Goal: Task Accomplishment & Management: Manage account settings

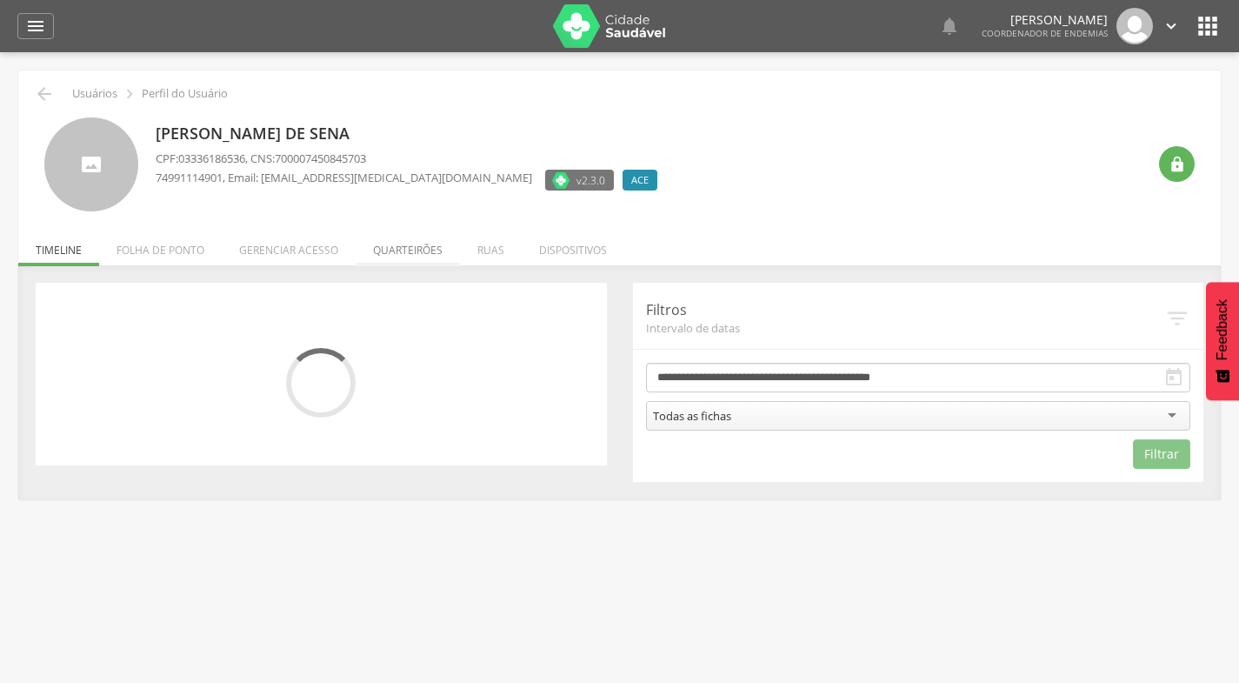
click at [407, 247] on li "Quarteirões" at bounding box center [408, 245] width 104 height 41
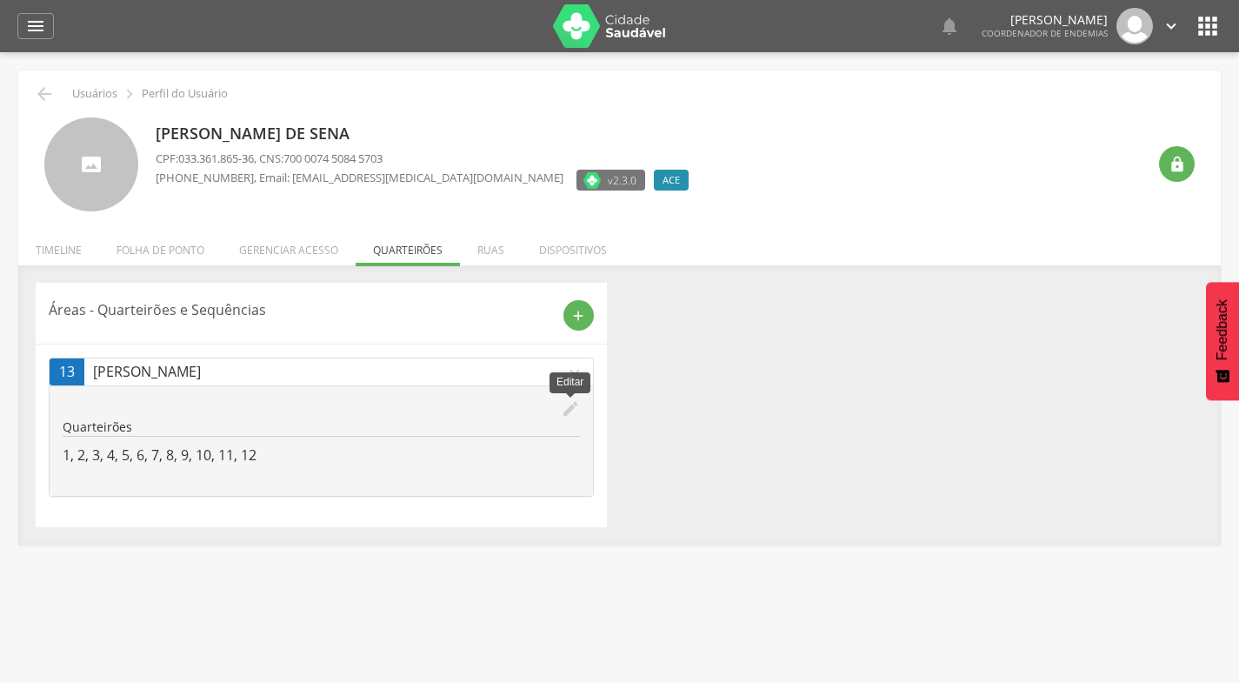
click at [565, 411] on icon "edit" at bounding box center [570, 408] width 19 height 19
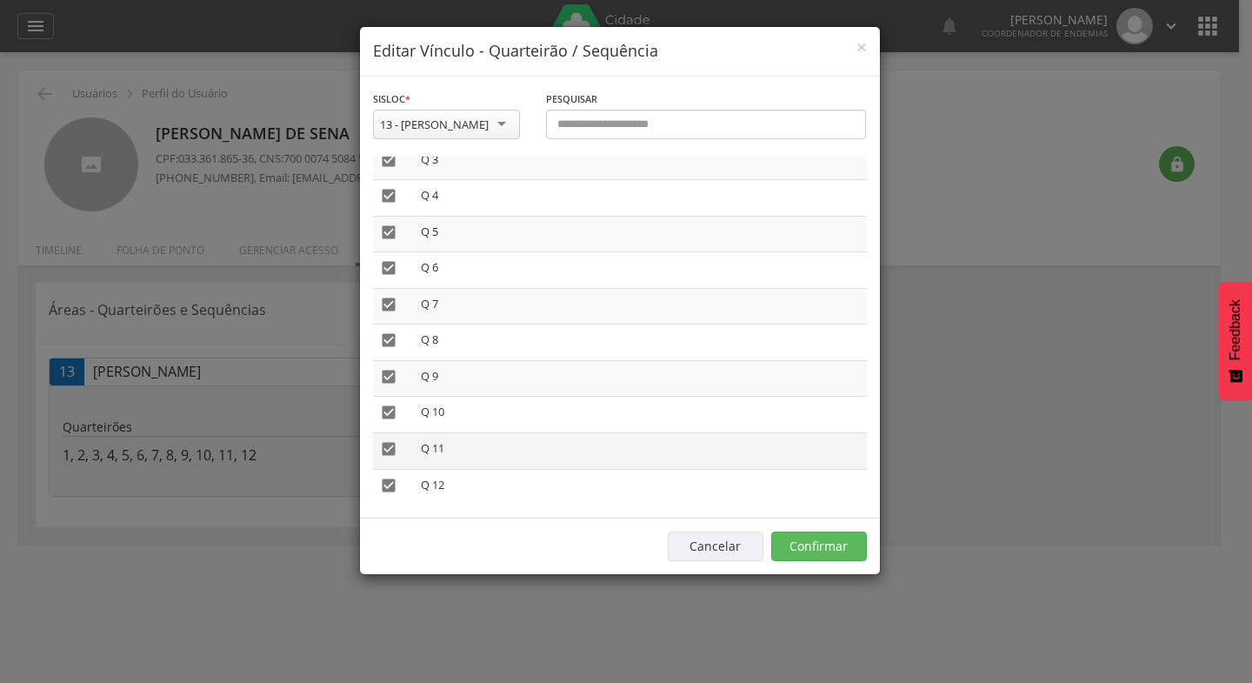
scroll to position [136, 0]
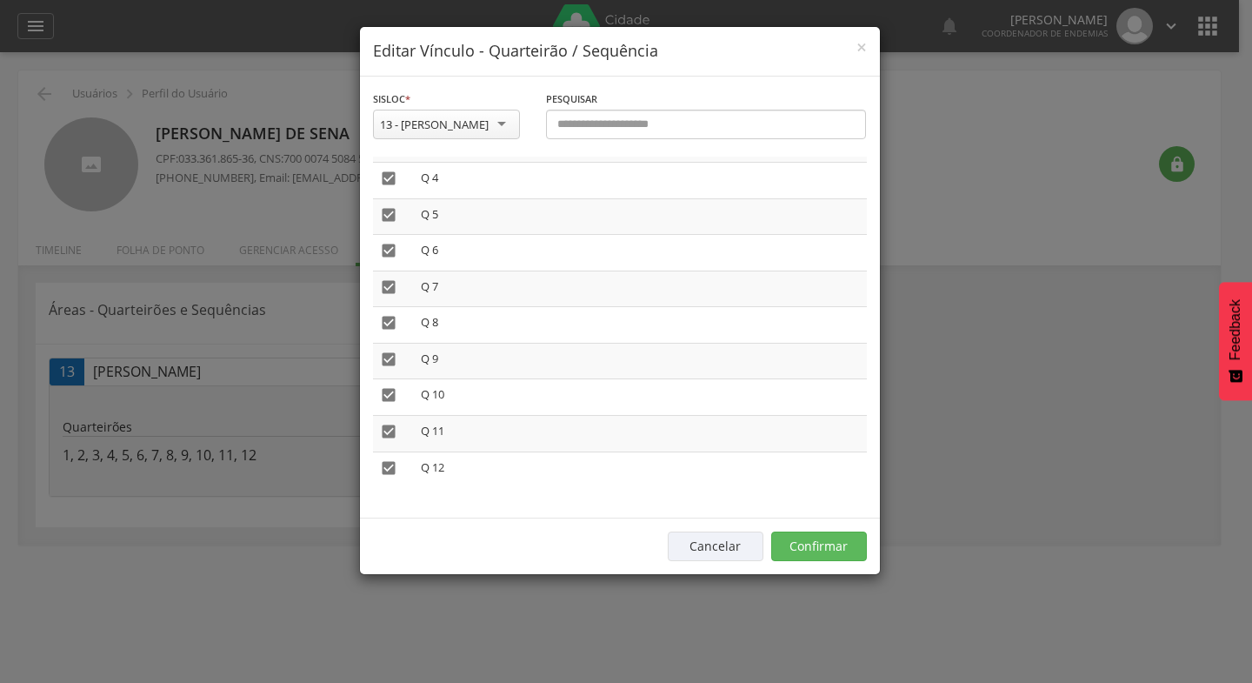
click at [502, 125] on div "13 - [PERSON_NAME]" at bounding box center [446, 125] width 147 height 30
click at [825, 544] on button "Confirmar" at bounding box center [819, 546] width 96 height 30
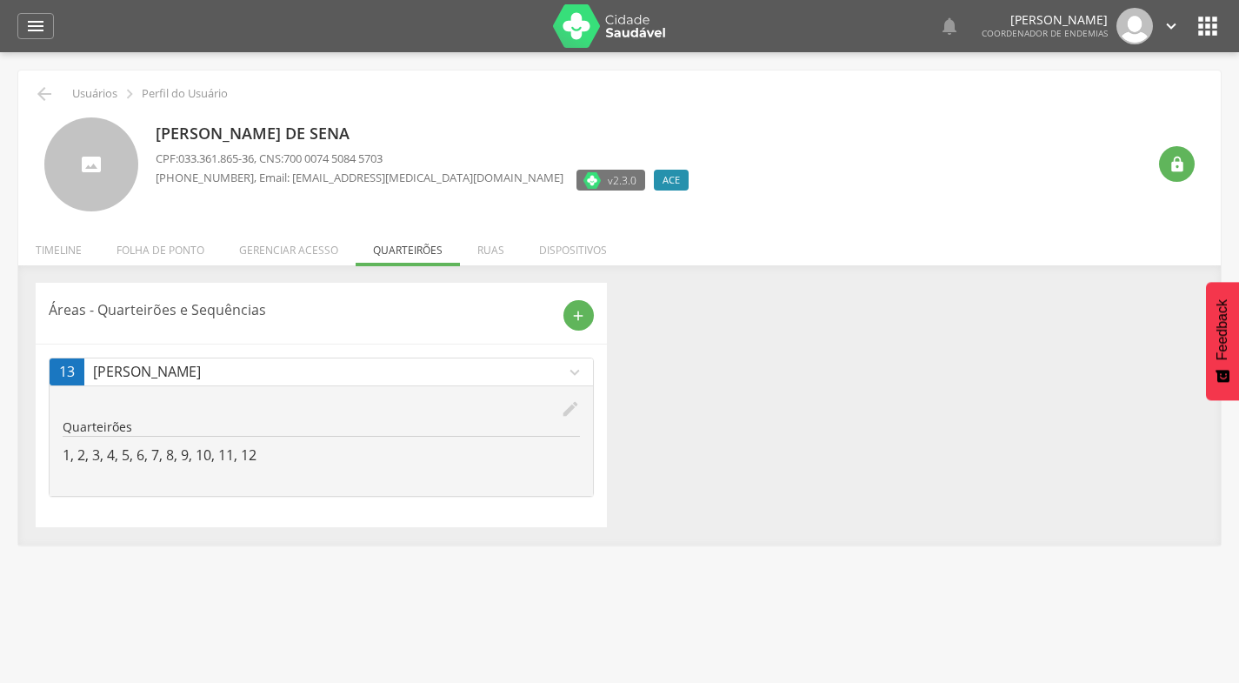
click at [575, 371] on icon "expand_more" at bounding box center [574, 372] width 19 height 19
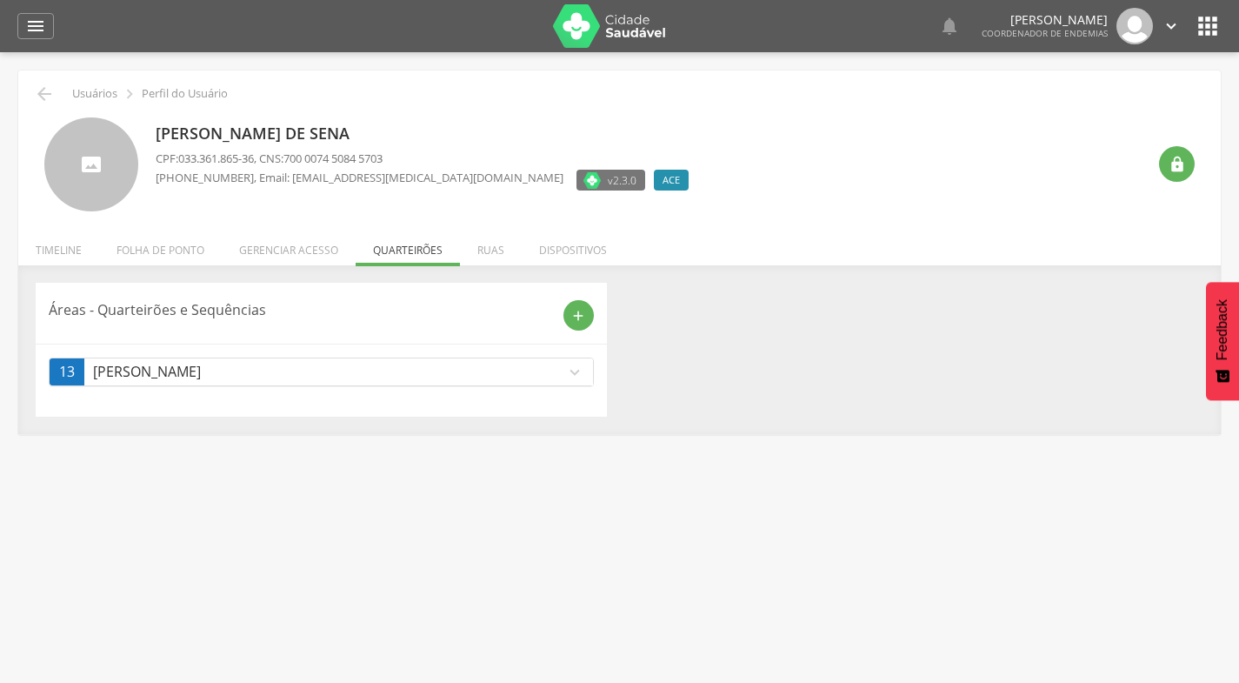
click at [574, 371] on icon "expand_more" at bounding box center [574, 372] width 19 height 19
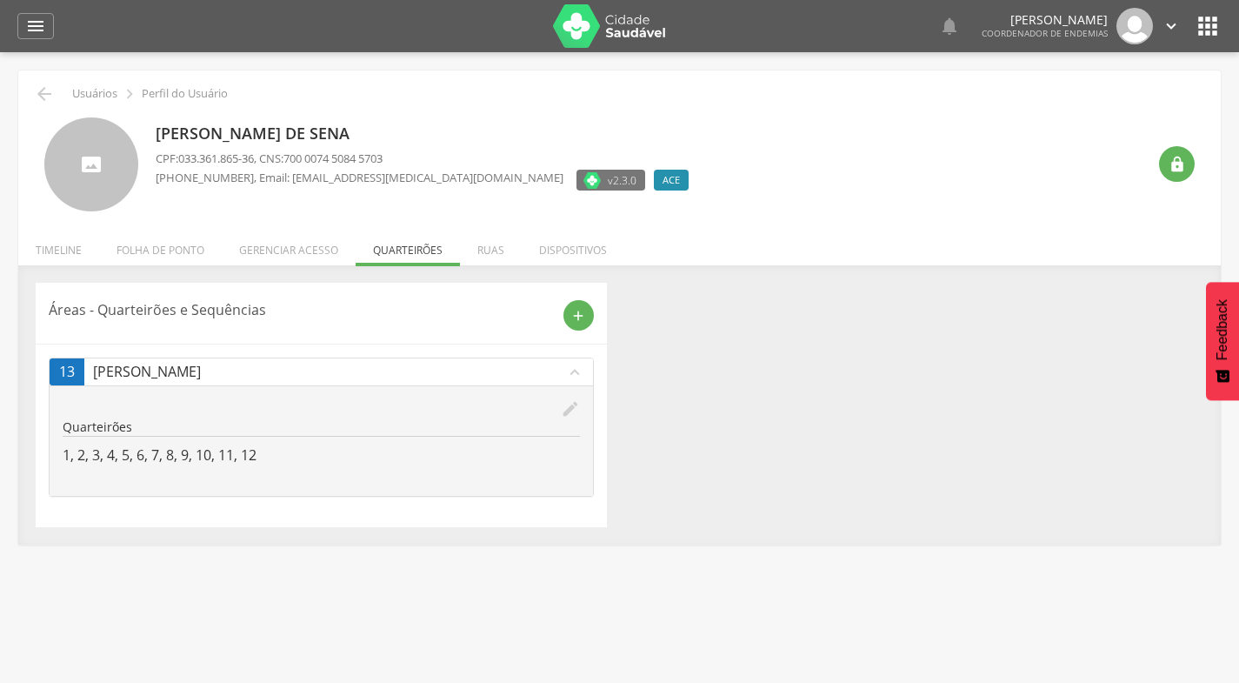
click at [576, 371] on icon "expand_less" at bounding box center [574, 372] width 19 height 19
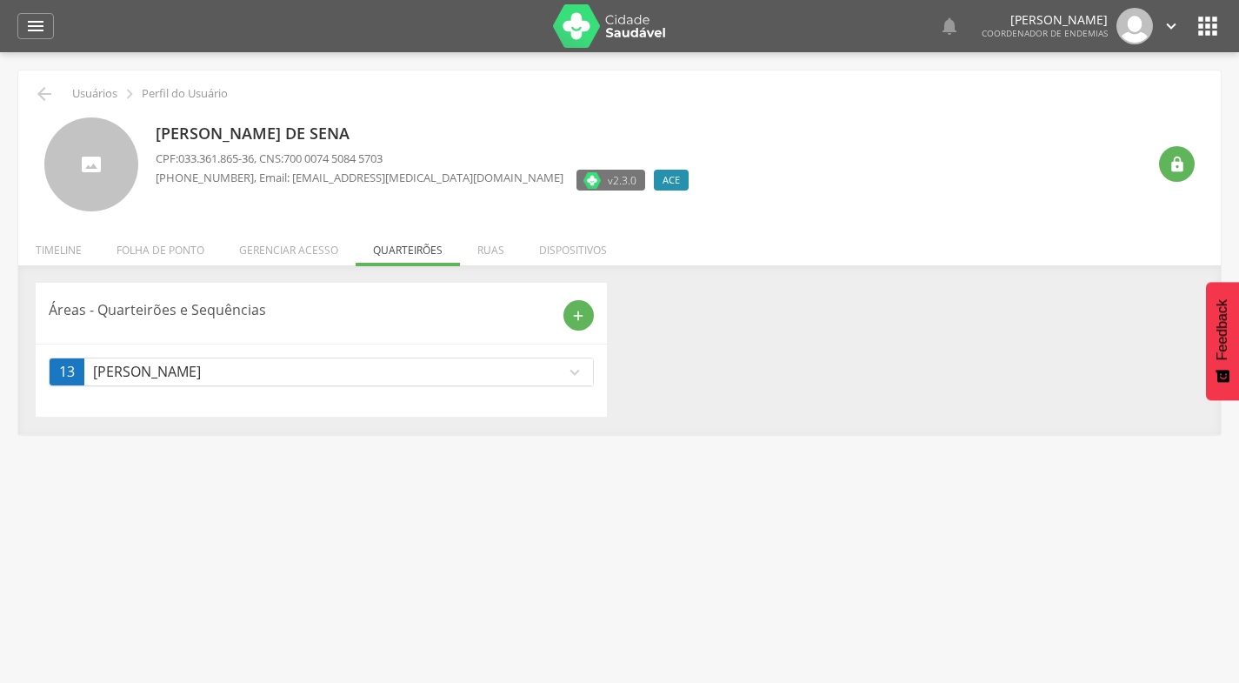
click at [577, 370] on icon "expand_more" at bounding box center [574, 372] width 19 height 19
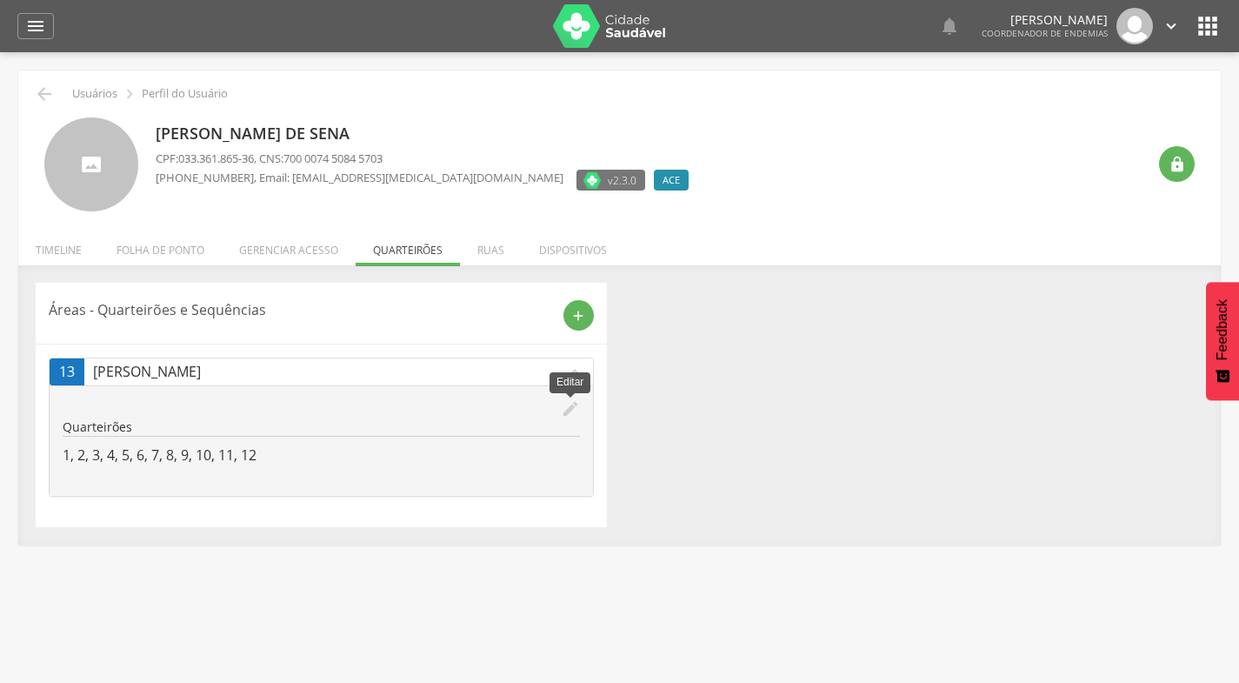
click at [569, 407] on icon "edit" at bounding box center [570, 408] width 19 height 19
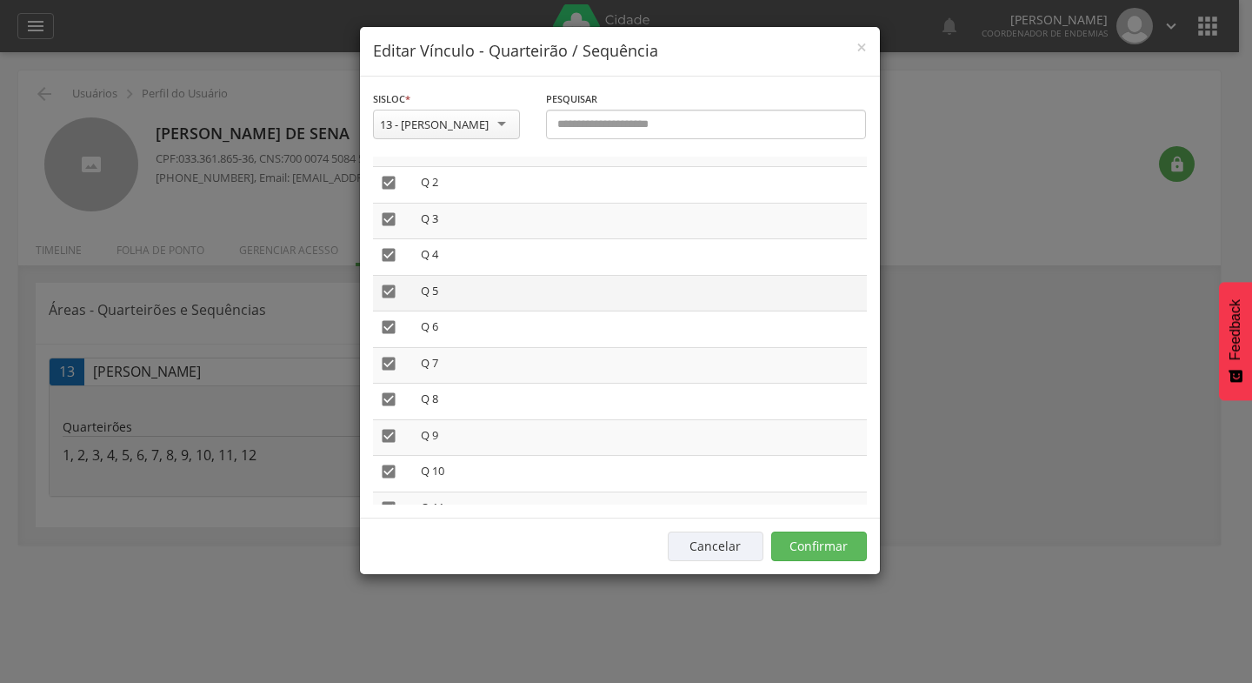
scroll to position [136, 0]
click at [506, 125] on div "13 - José Rufino" at bounding box center [446, 125] width 147 height 30
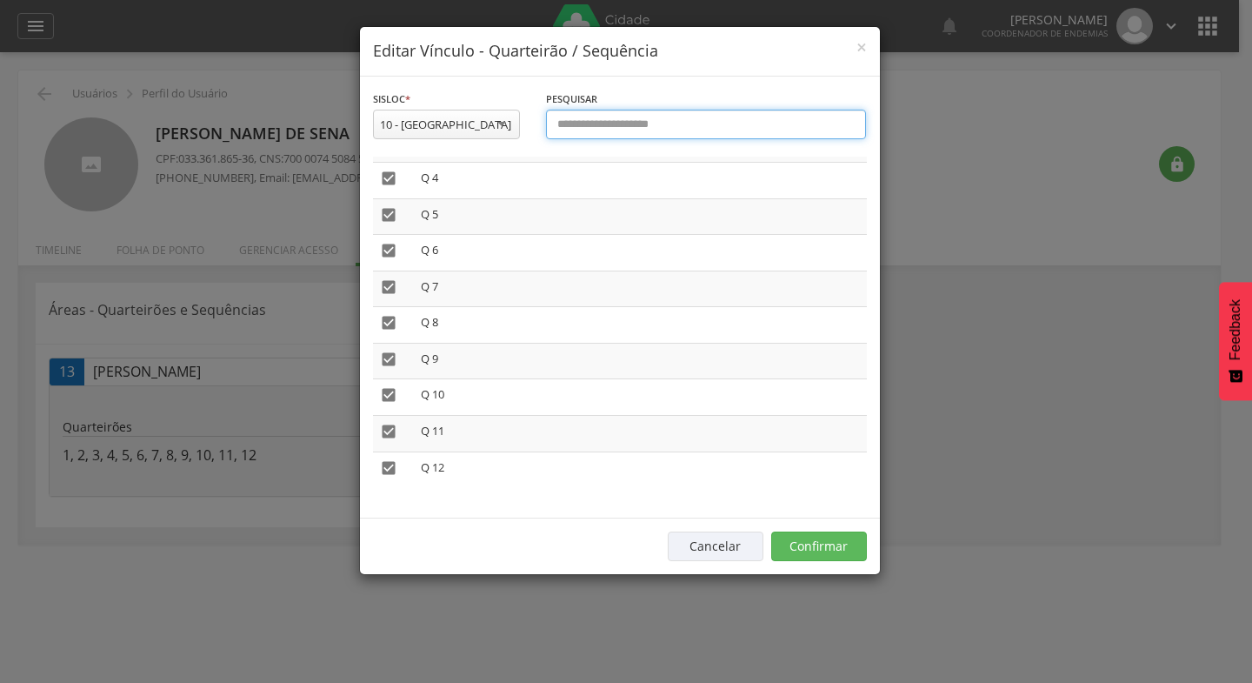
click at [594, 118] on input "text" at bounding box center [706, 125] width 321 height 30
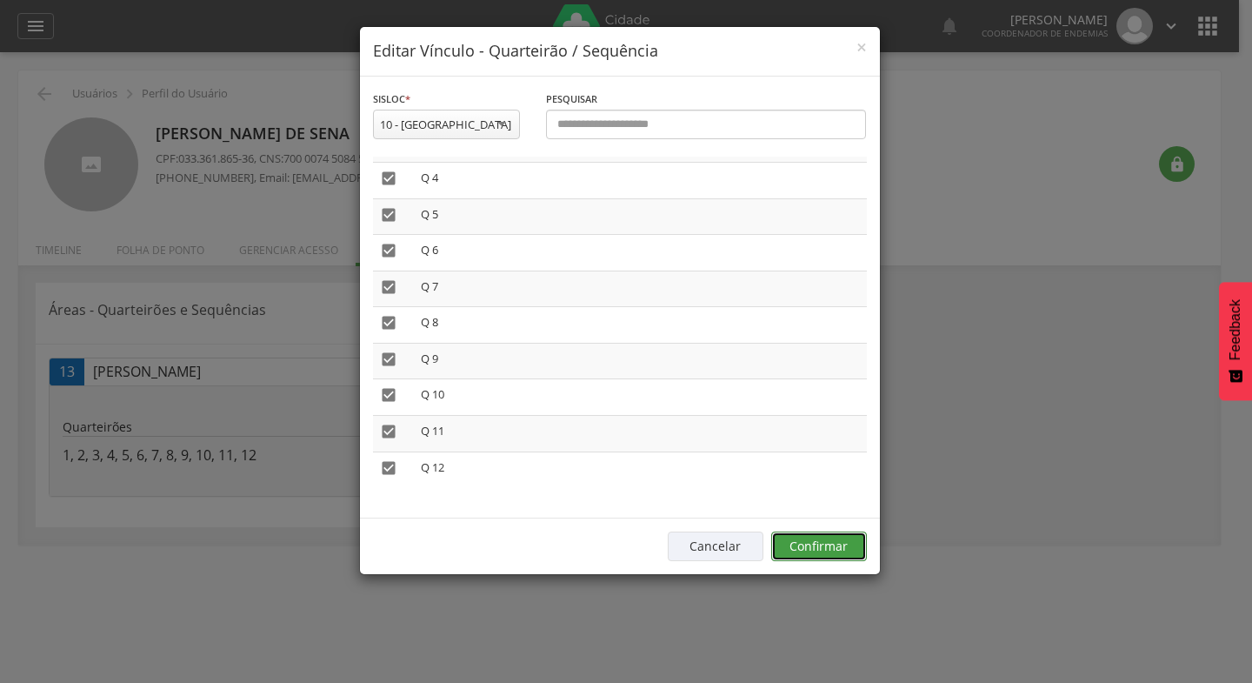
click at [820, 544] on button "Confirmar" at bounding box center [819, 546] width 96 height 30
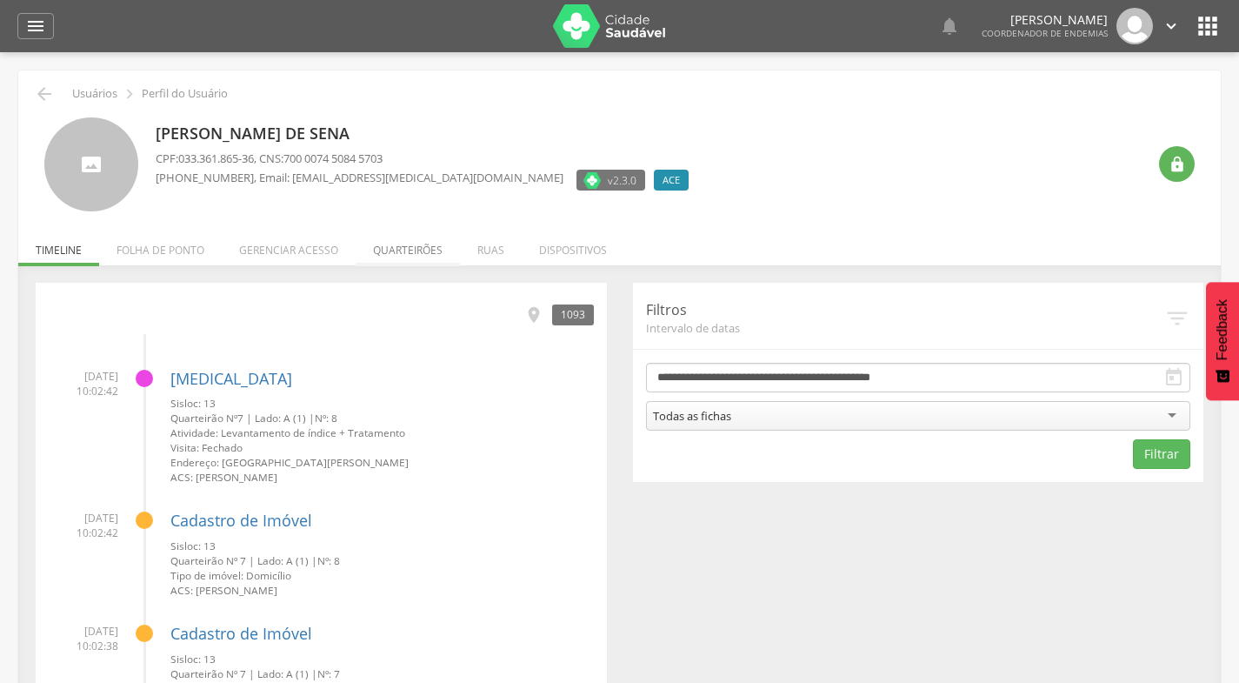
click at [408, 247] on li "Quarteirões" at bounding box center [408, 245] width 104 height 41
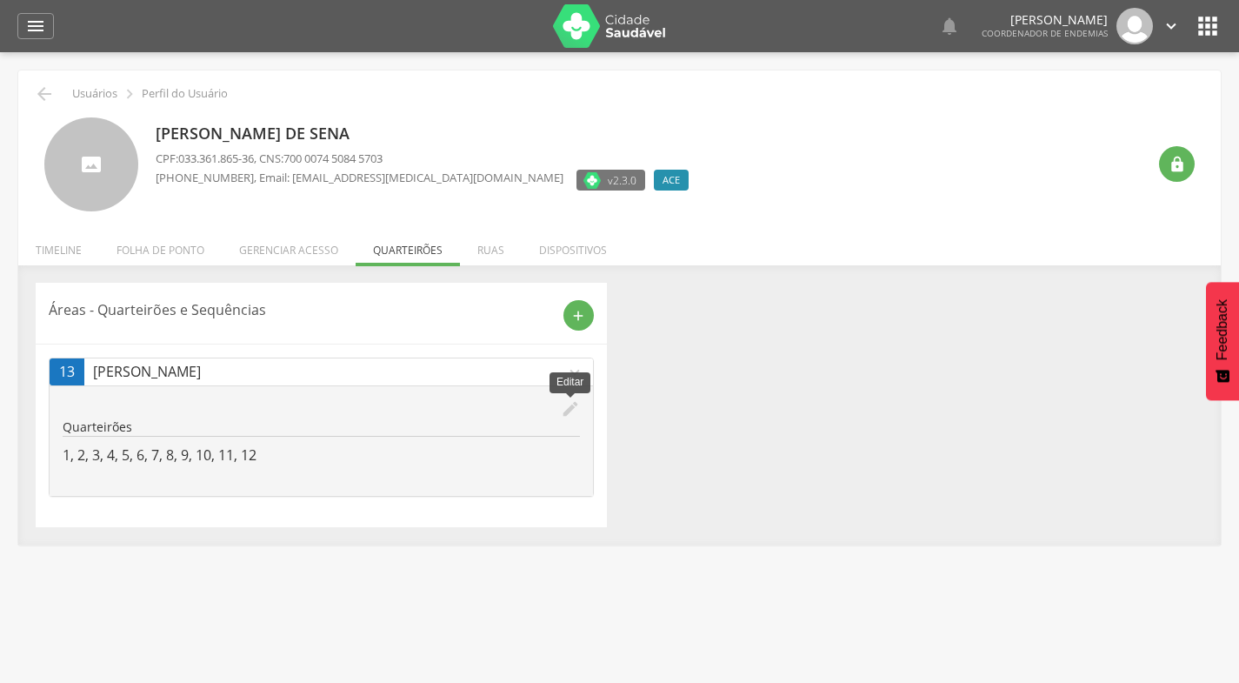
click at [571, 403] on icon "edit" at bounding box center [570, 408] width 19 height 19
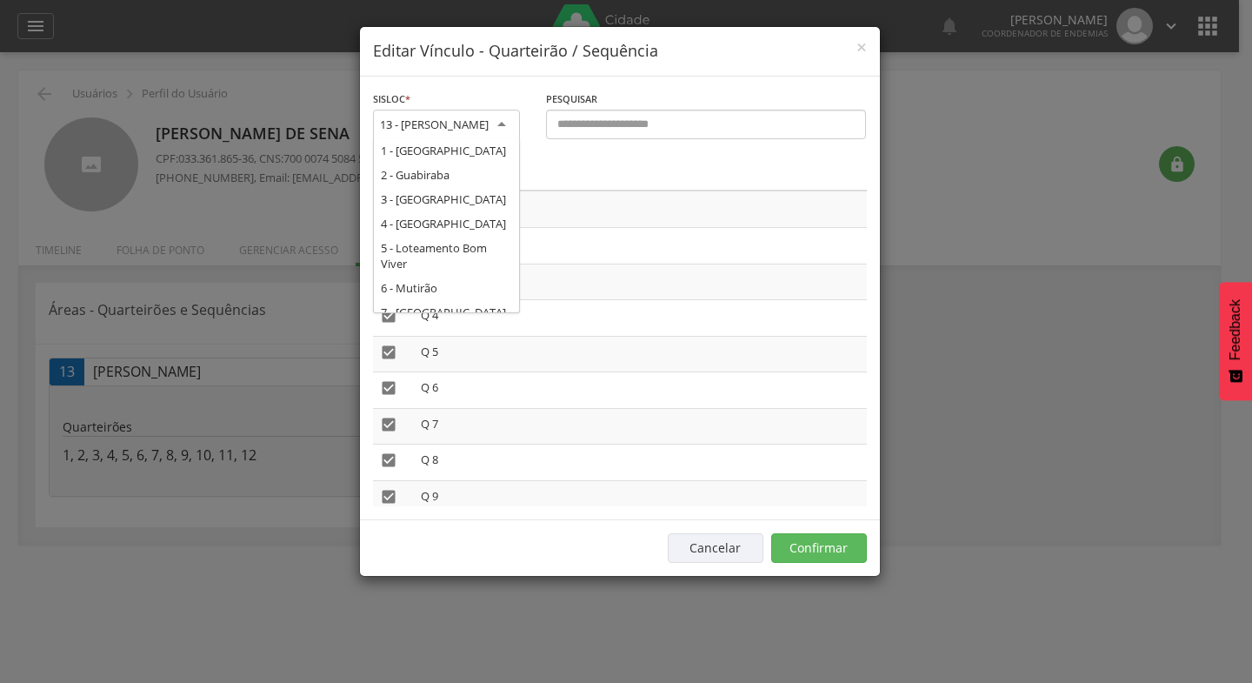
scroll to position [190, 0]
click at [504, 121] on div "13 - José Rufino" at bounding box center [446, 125] width 147 height 31
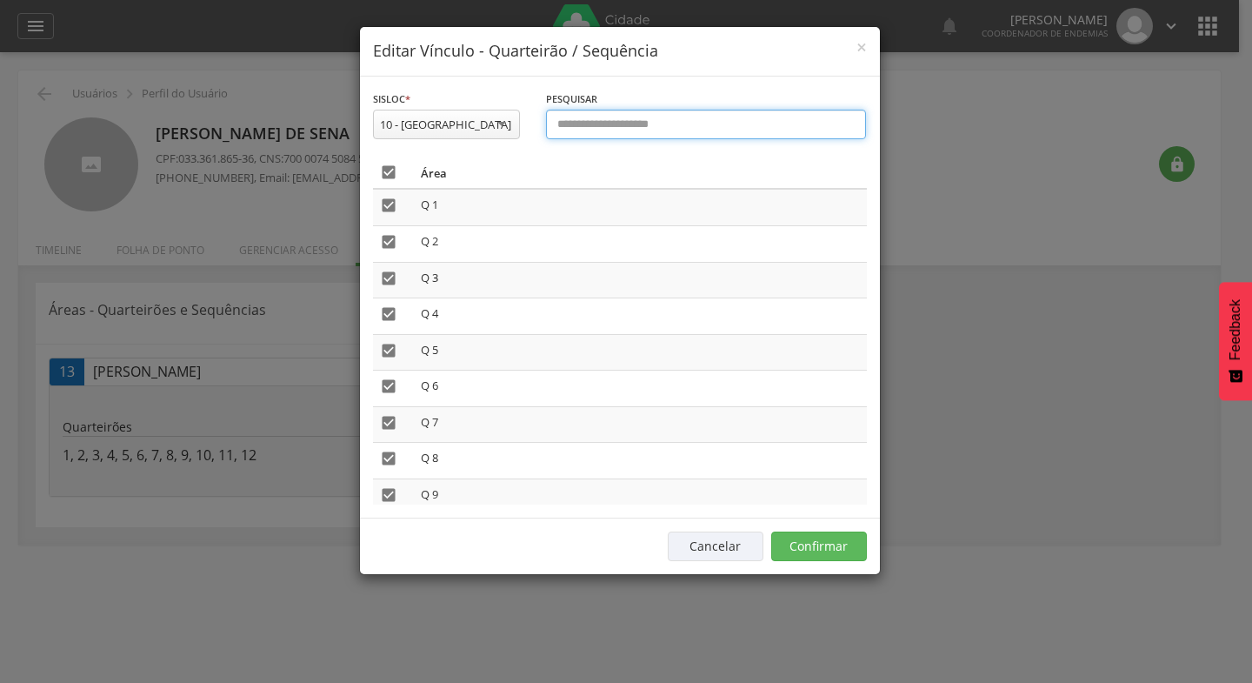
click at [584, 124] on input "text" at bounding box center [706, 125] width 321 height 30
type input "*"
click at [483, 119] on div "10 - Vila Pernambucana" at bounding box center [445, 125] width 131 height 16
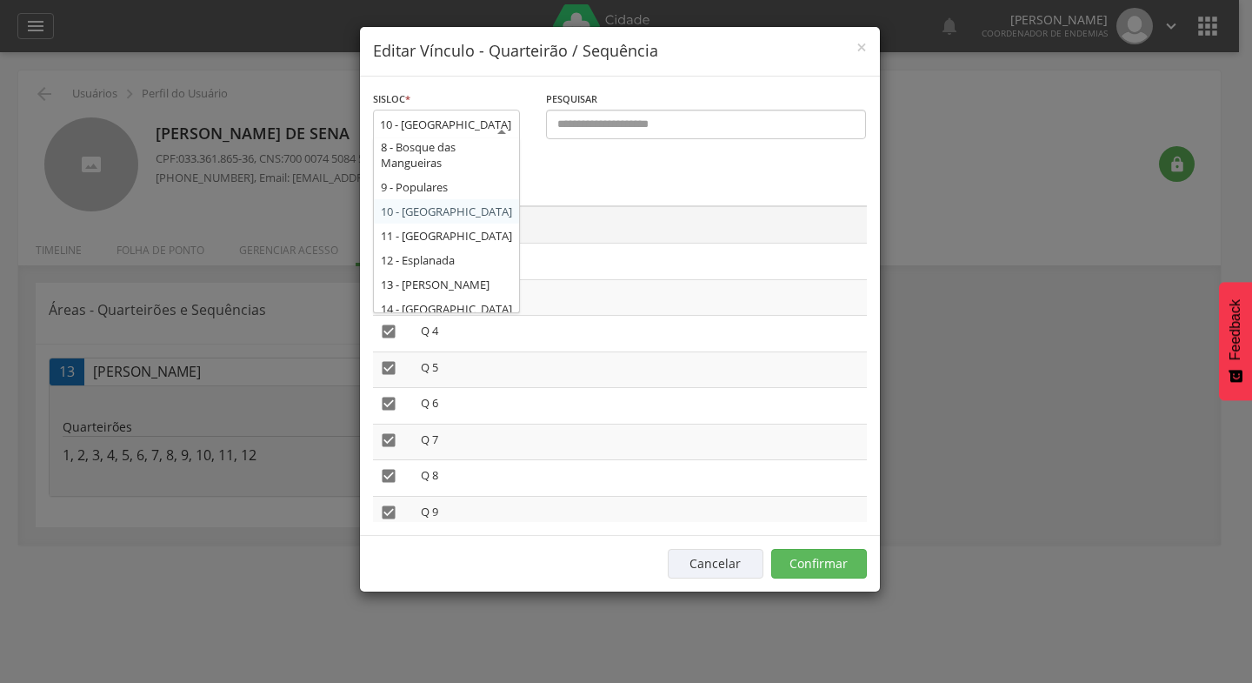
click at [407, 215] on div "**********" at bounding box center [620, 306] width 520 height 459
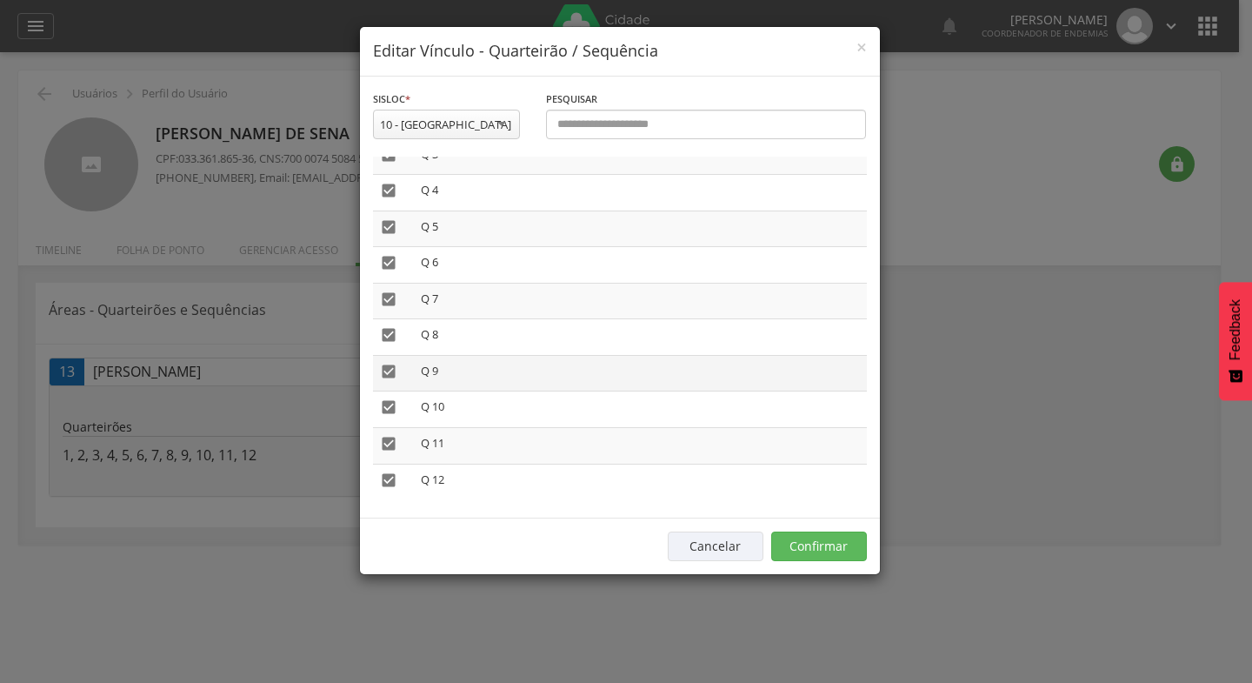
scroll to position [136, 0]
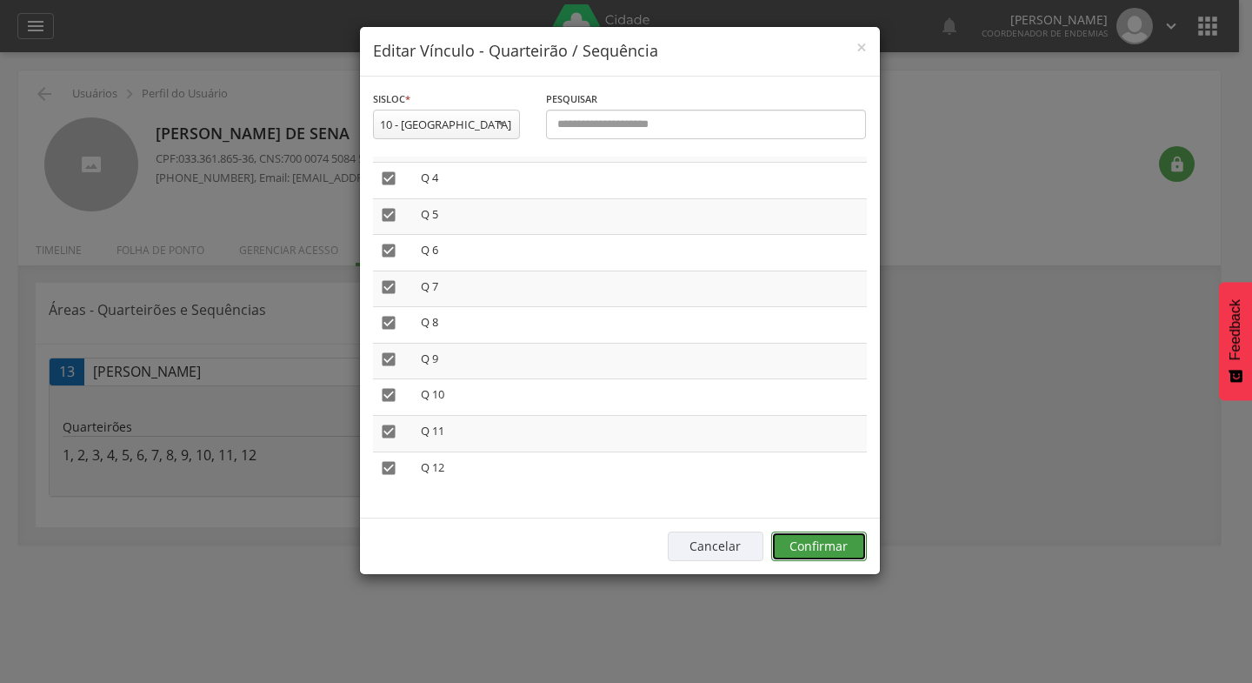
drag, startPoint x: 831, startPoint y: 543, endPoint x: 864, endPoint y: 555, distance: 35.2
click at [864, 555] on button "Confirmar" at bounding box center [819, 546] width 96 height 30
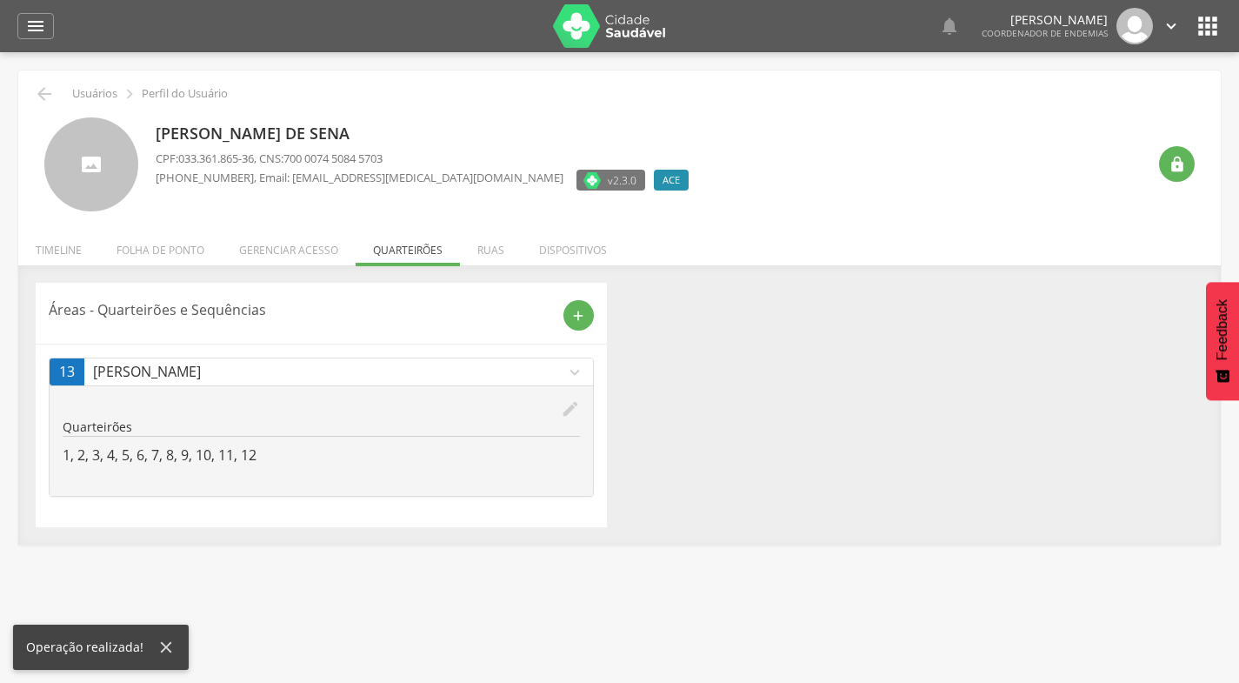
click at [138, 362] on p "[PERSON_NAME]" at bounding box center [329, 372] width 472 height 20
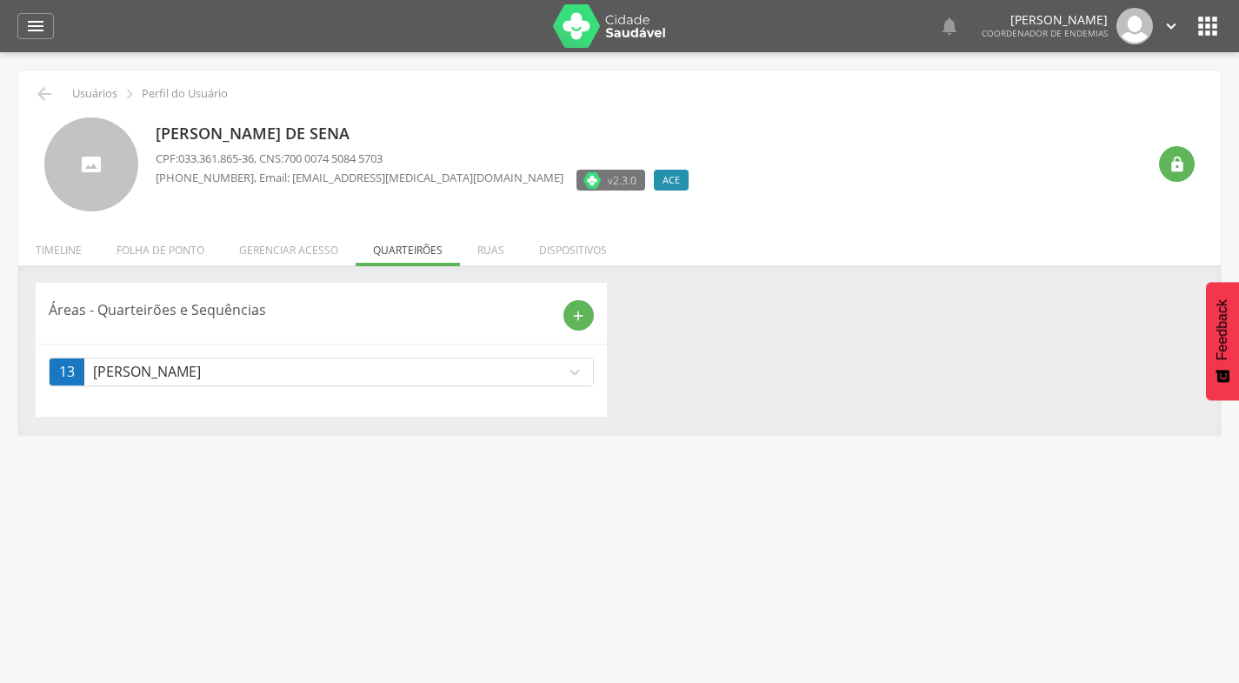
click at [139, 364] on p "[PERSON_NAME]" at bounding box center [329, 372] width 472 height 20
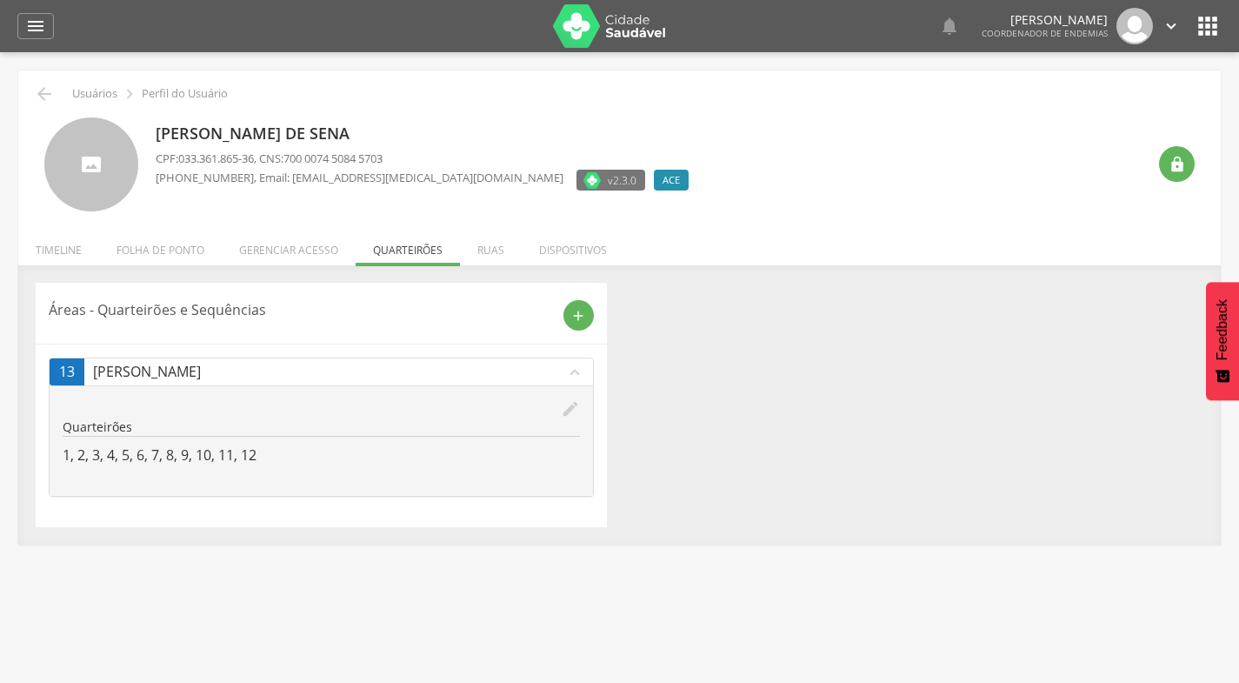
click at [63, 362] on span "13" at bounding box center [67, 372] width 16 height 20
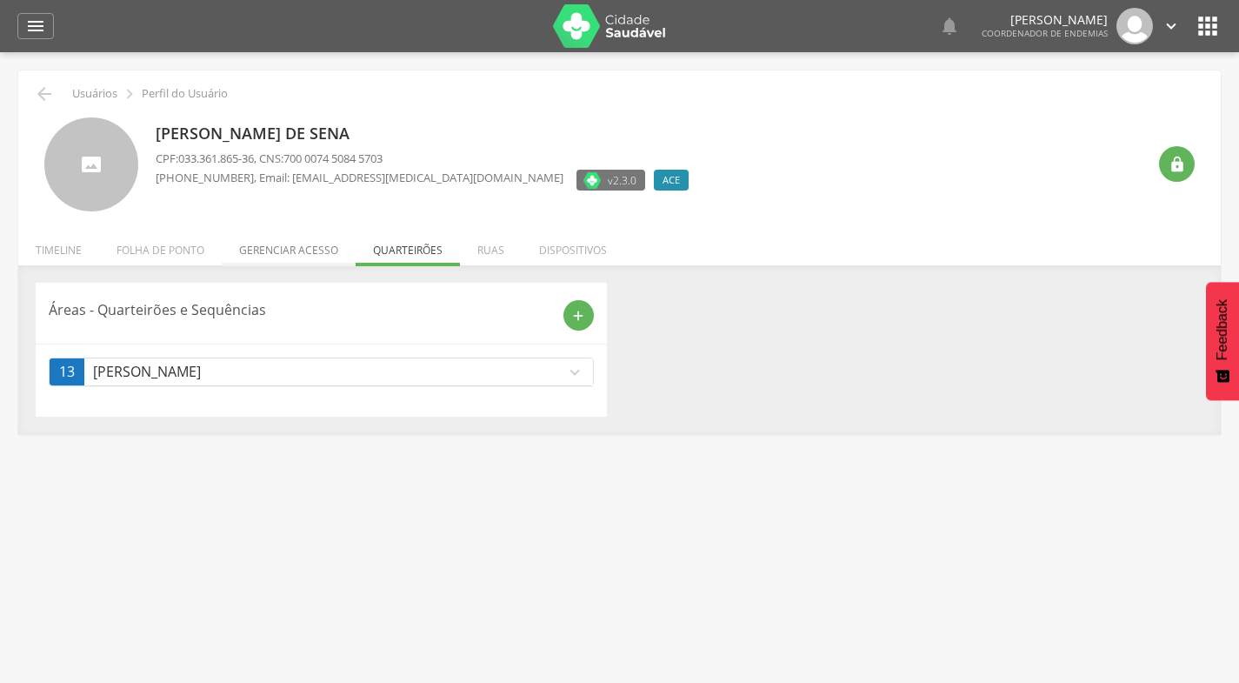
click at [273, 244] on li "Gerenciar acesso" at bounding box center [289, 245] width 134 height 41
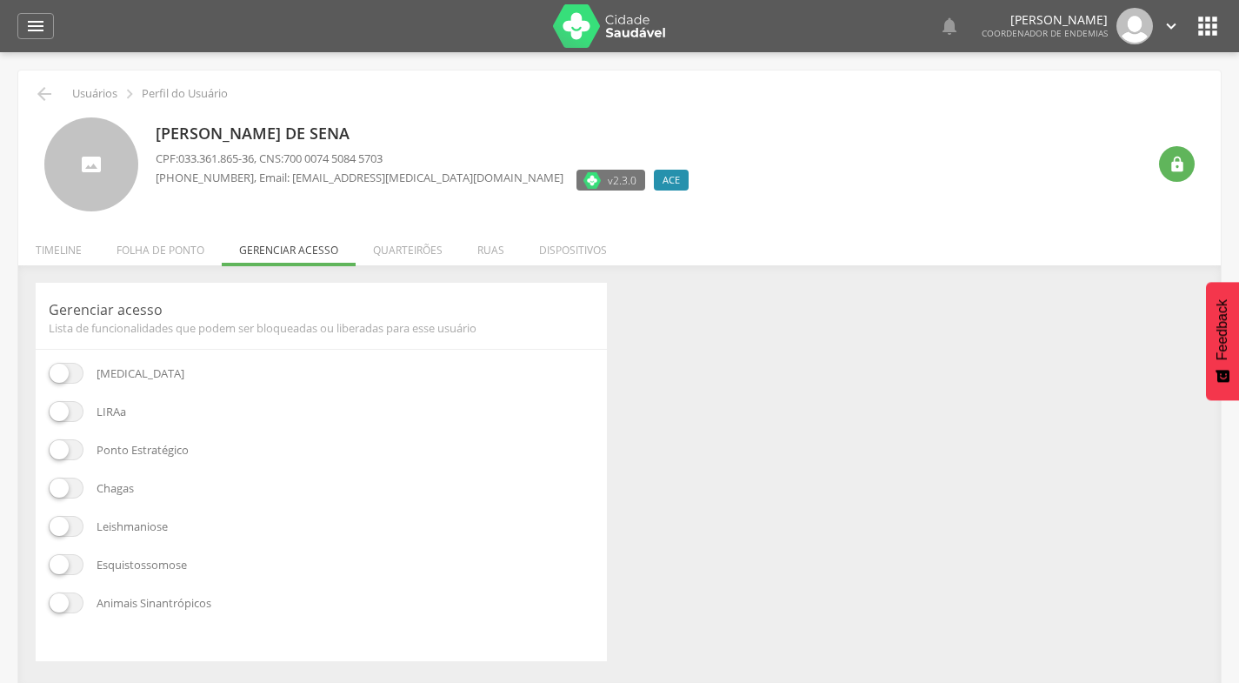
click at [275, 244] on ul "Início Produtividade Timeline Folha de ponto Remapeamento Gerenciar acesso Quar…" at bounding box center [619, 250] width 1203 height 15
click at [400, 249] on li "Quarteirões" at bounding box center [408, 245] width 104 height 41
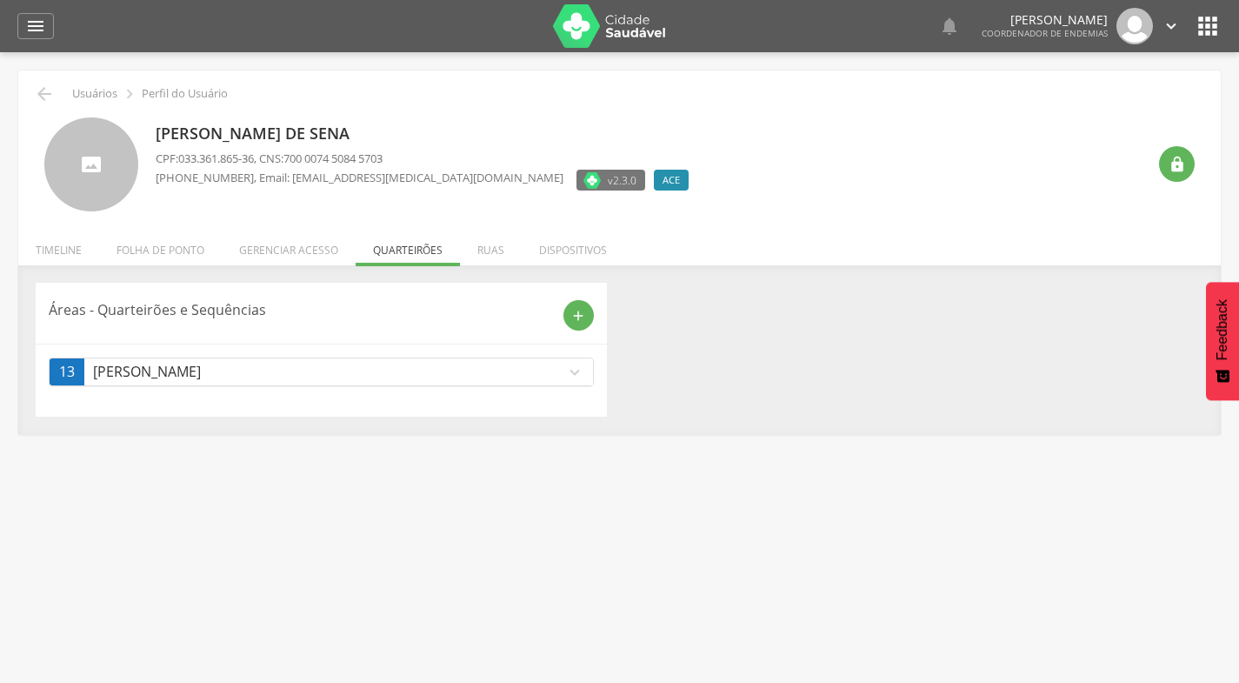
click at [572, 372] on icon "expand_more" at bounding box center [574, 372] width 19 height 19
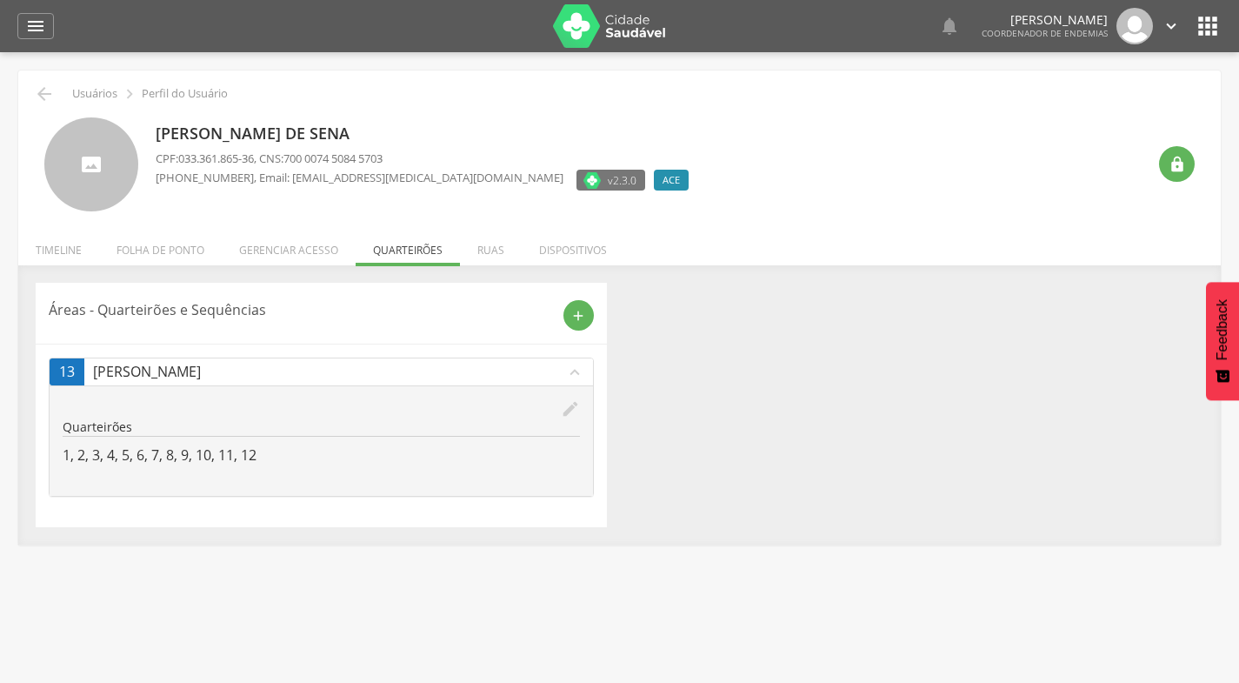
click at [282, 444] on div "Quarteirões 1, 2, 3, 4, 5, 6, 7, 8, 9, 10, 11, 12" at bounding box center [322, 441] width 518 height 47
click at [262, 454] on p "1, 2, 3, 4, 5, 6, 7, 8, 9, 10, 11, 12" at bounding box center [322, 455] width 518 height 20
click at [555, 408] on div "edit" at bounding box center [322, 408] width 518 height 19
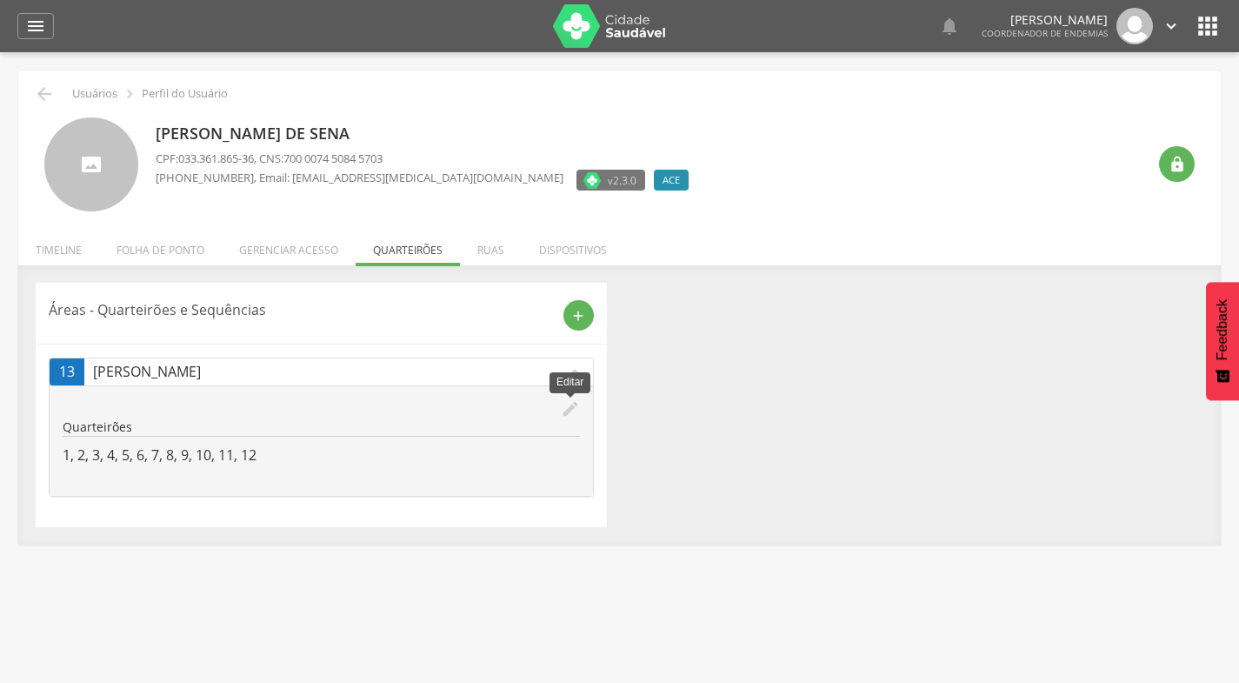
click at [569, 413] on icon "edit" at bounding box center [570, 408] width 19 height 19
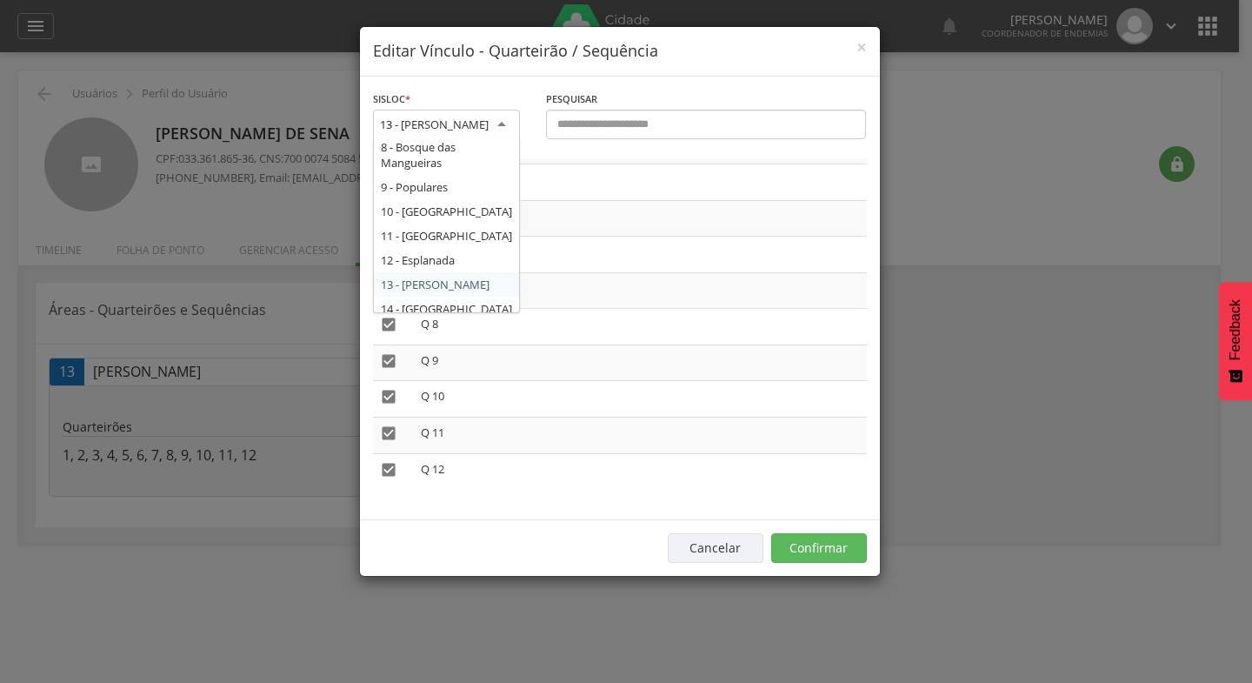
click at [506, 123] on div "13 - José Rufino" at bounding box center [446, 125] width 147 height 31
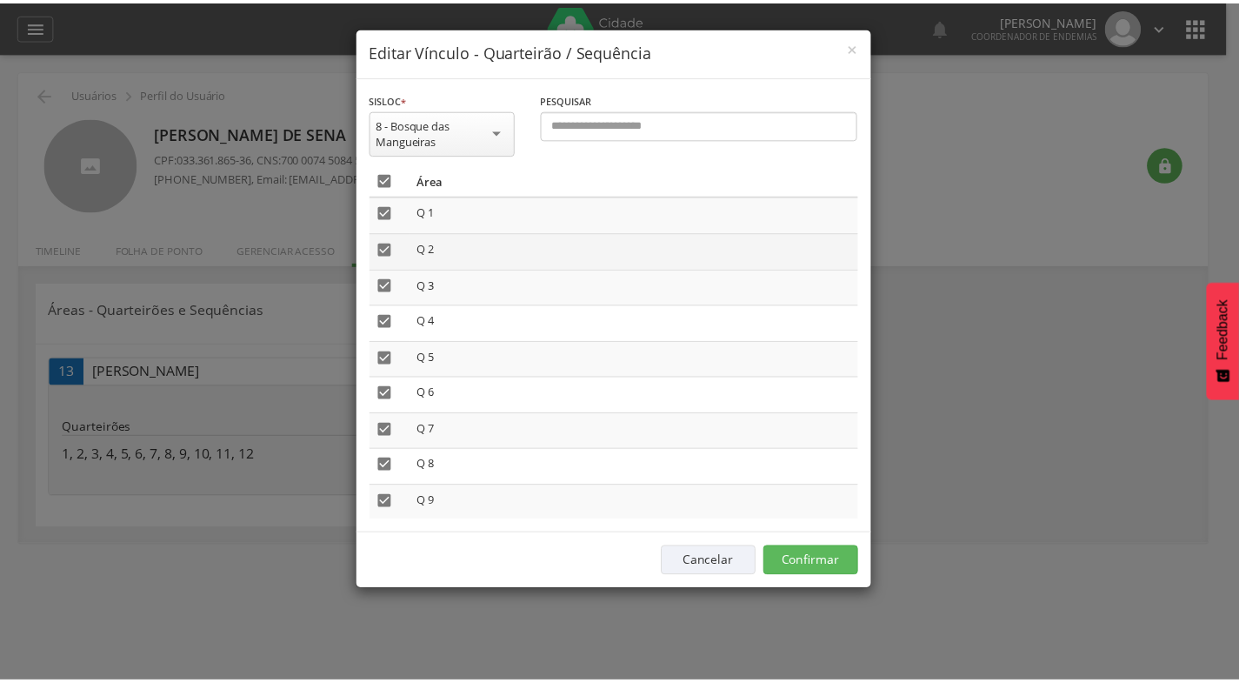
scroll to position [0, 0]
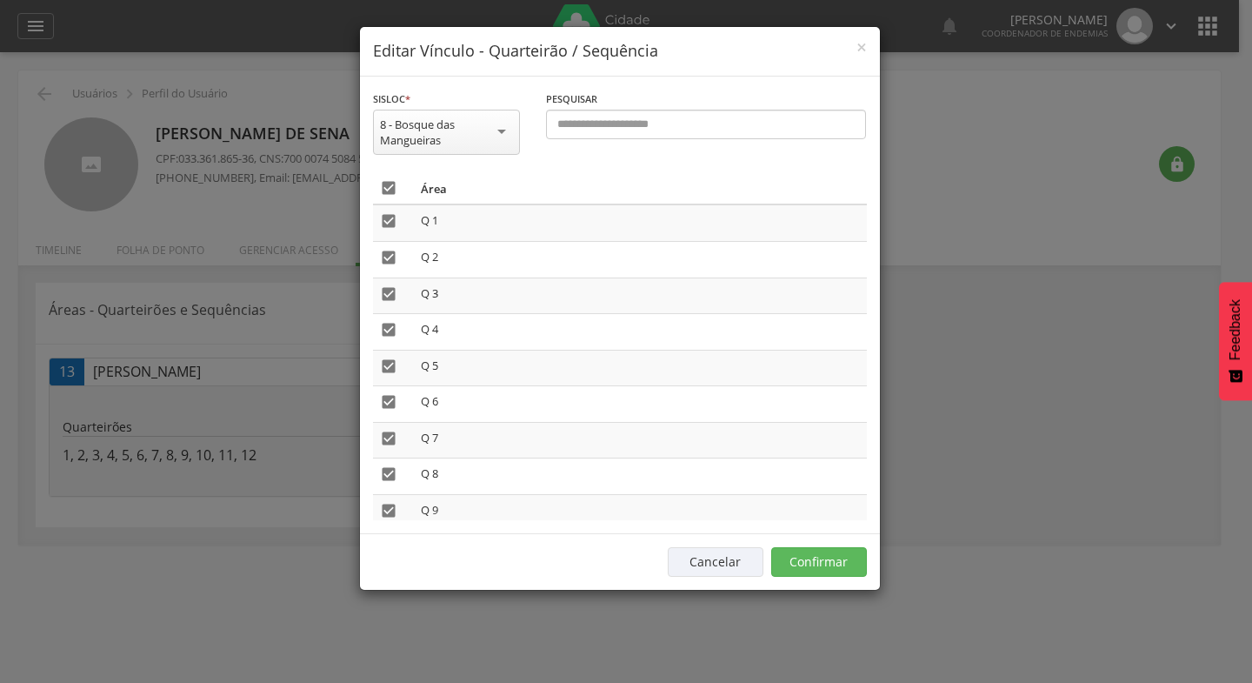
click at [500, 133] on div "8 - Bosque das Mangueiras" at bounding box center [446, 132] width 147 height 45
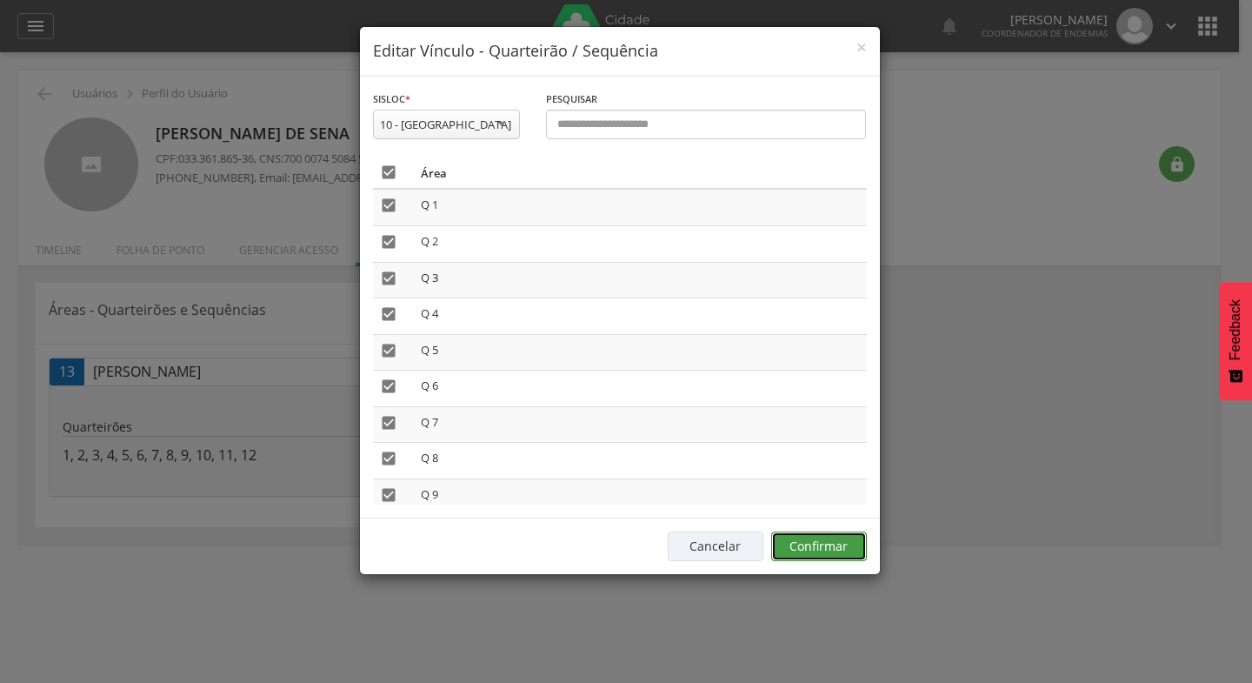
click at [800, 540] on button "Confirmar" at bounding box center [819, 546] width 96 height 30
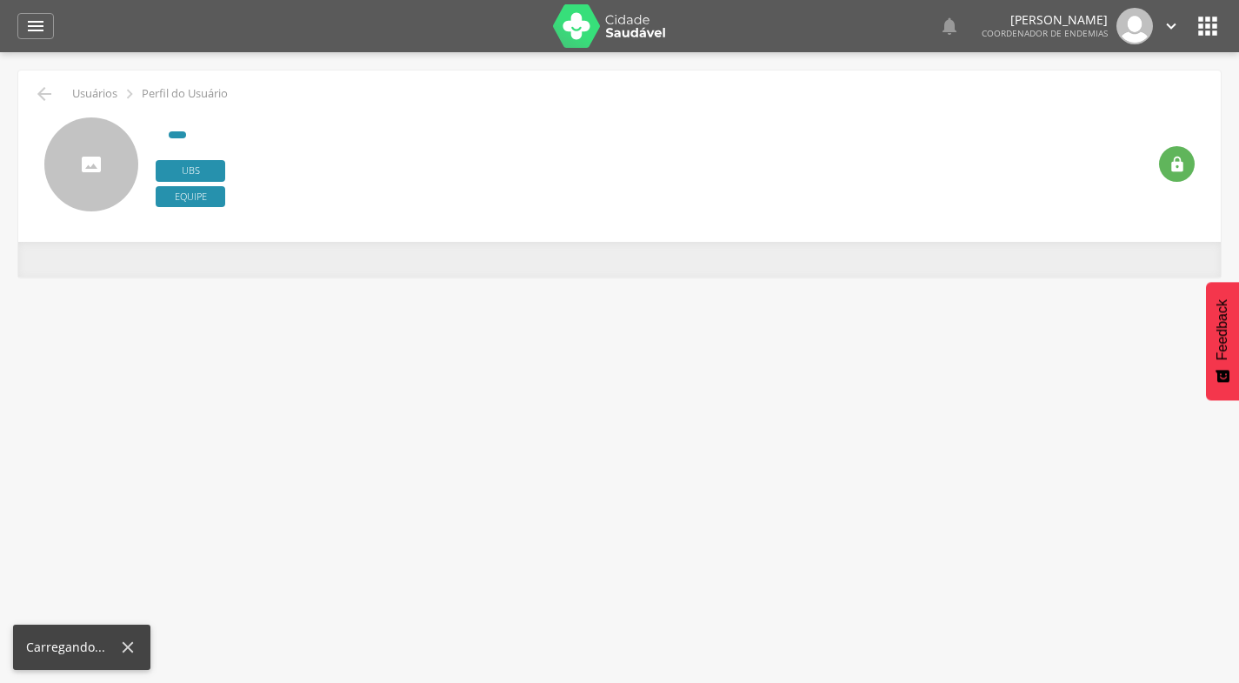
scroll to position [52, 0]
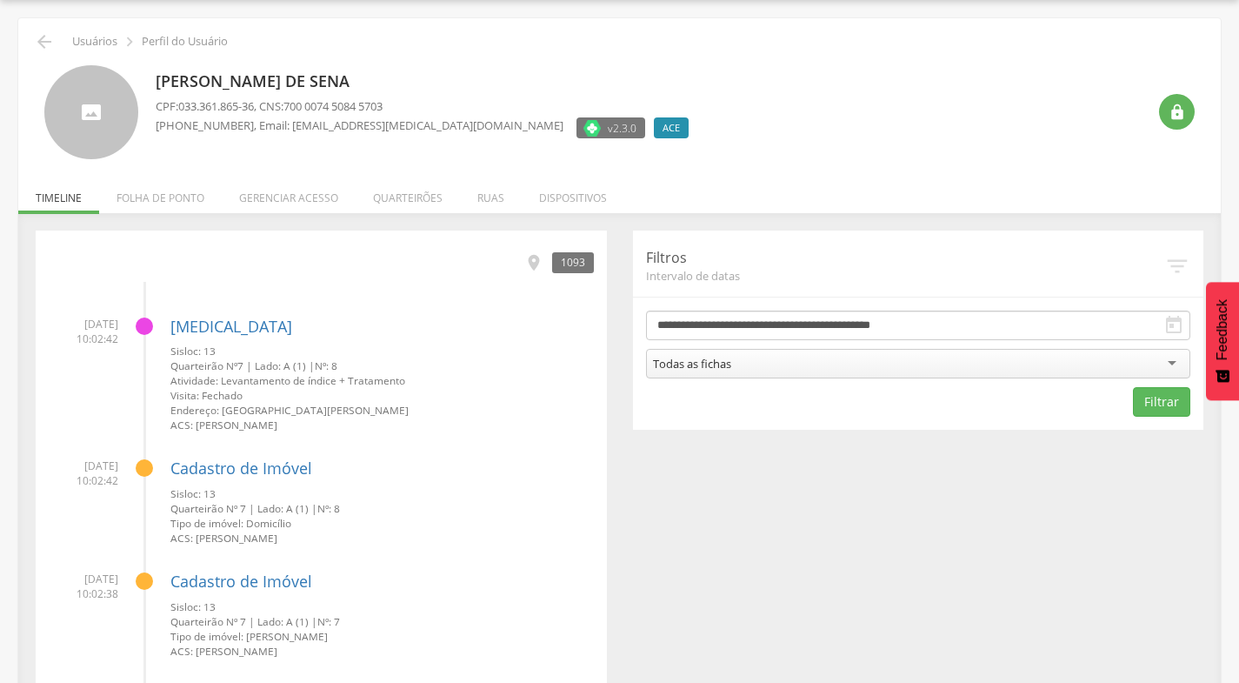
click at [398, 200] on li "Quarteirões" at bounding box center [408, 193] width 104 height 41
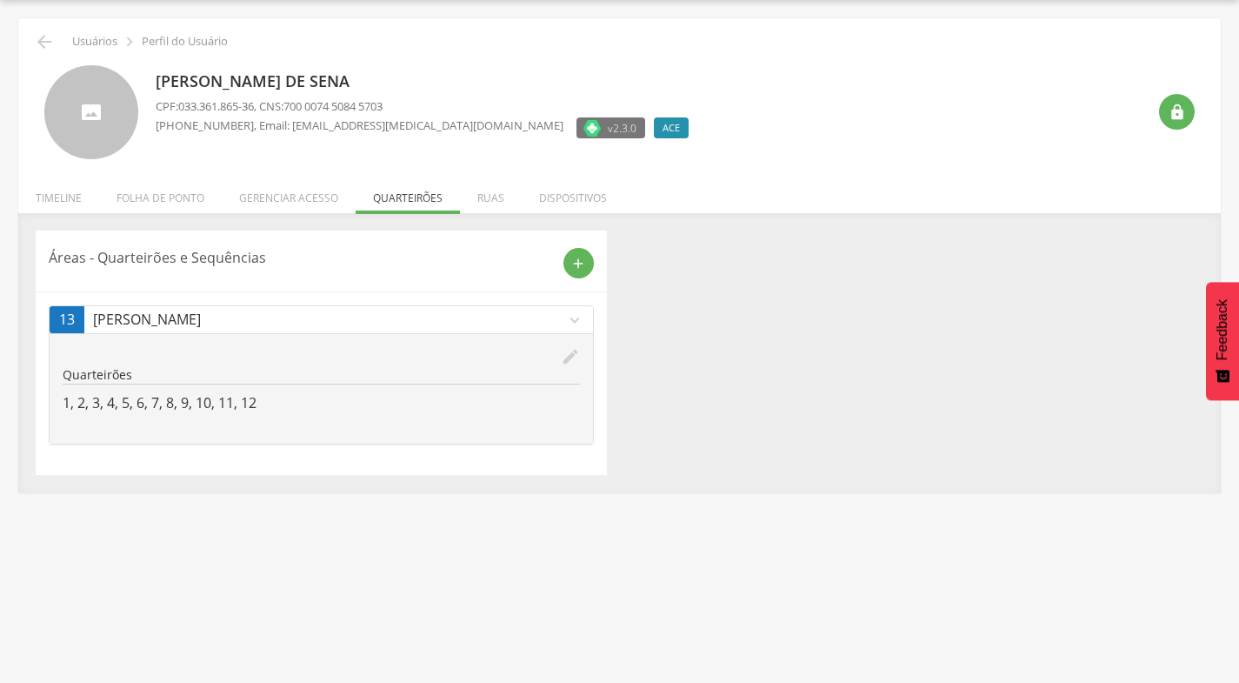
click at [569, 323] on icon "expand_more" at bounding box center [574, 320] width 19 height 19
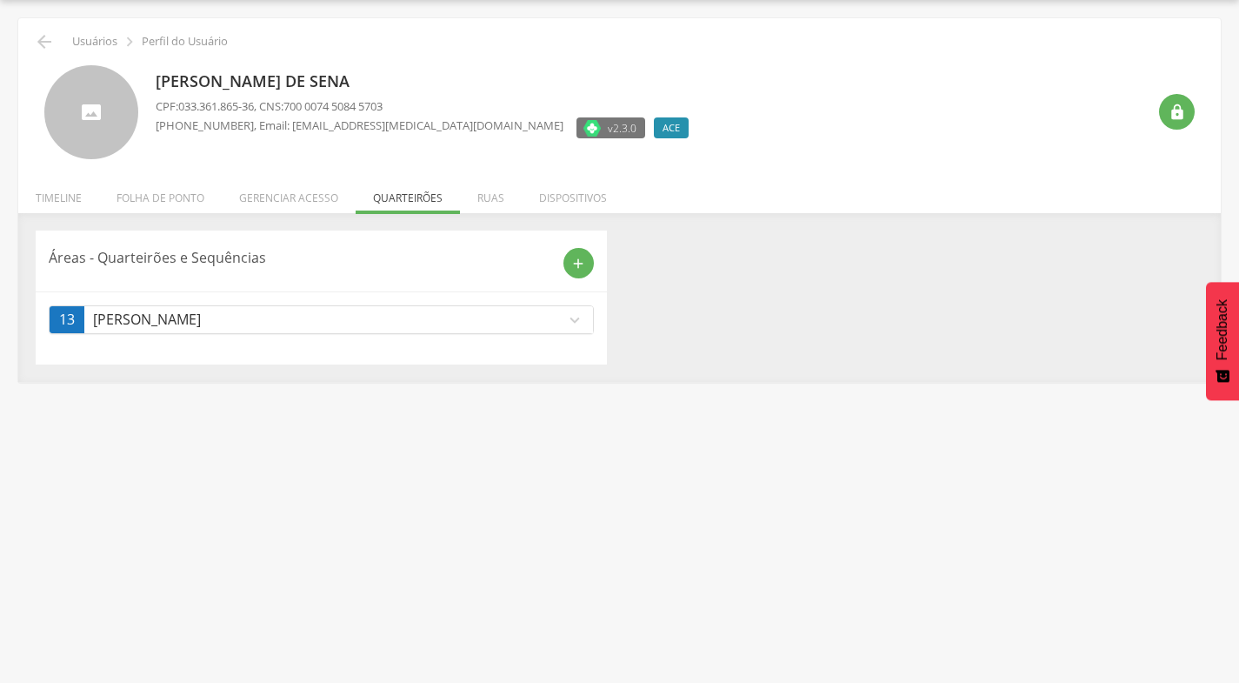
click at [571, 321] on icon "expand_more" at bounding box center [574, 320] width 19 height 19
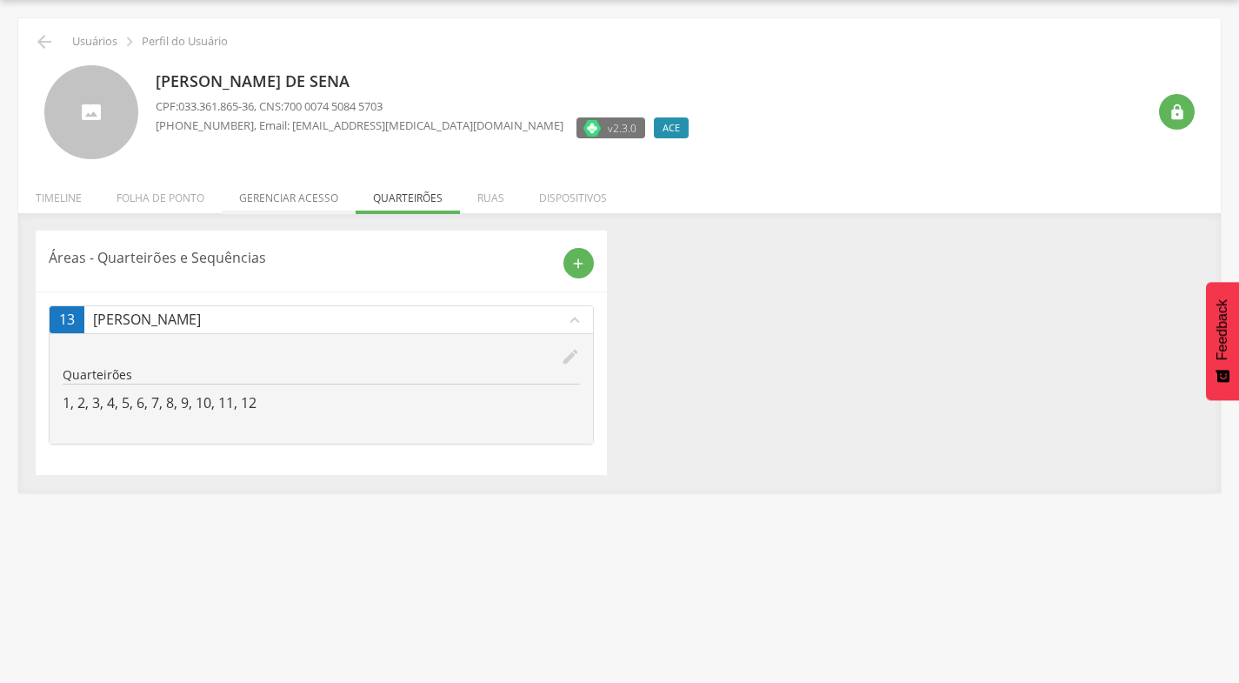
click at [285, 192] on li "Gerenciar acesso" at bounding box center [289, 193] width 134 height 41
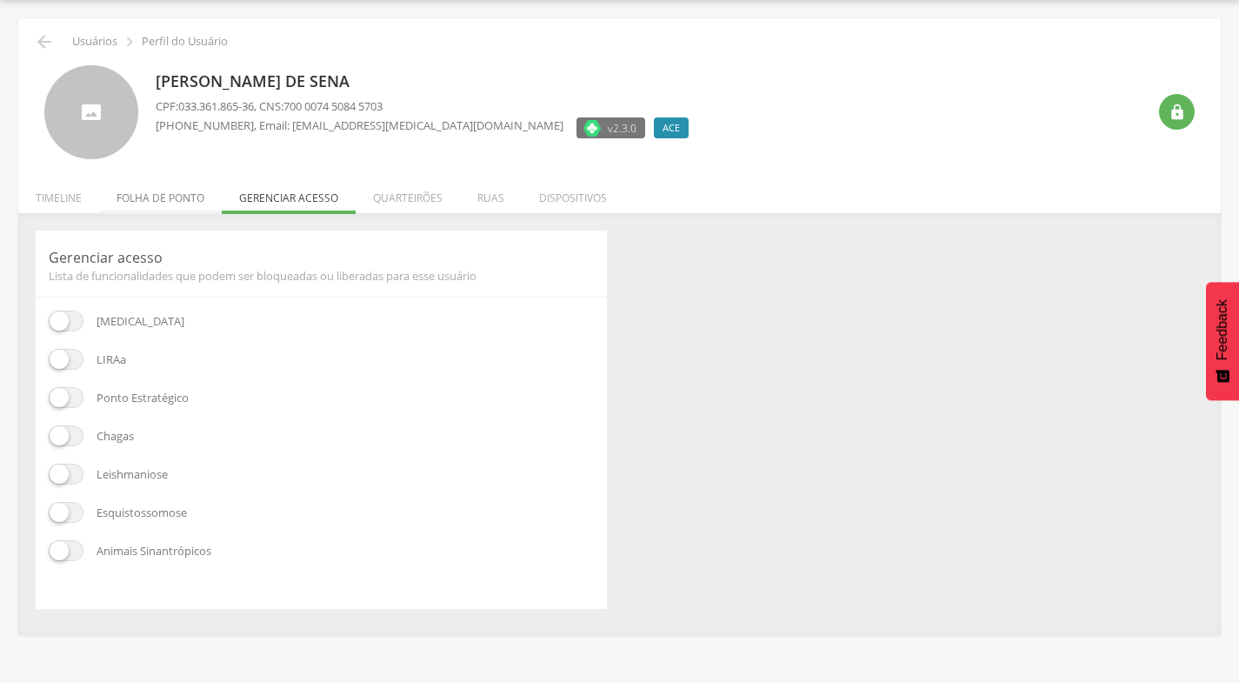
click at [173, 197] on li "Folha de ponto" at bounding box center [160, 193] width 123 height 41
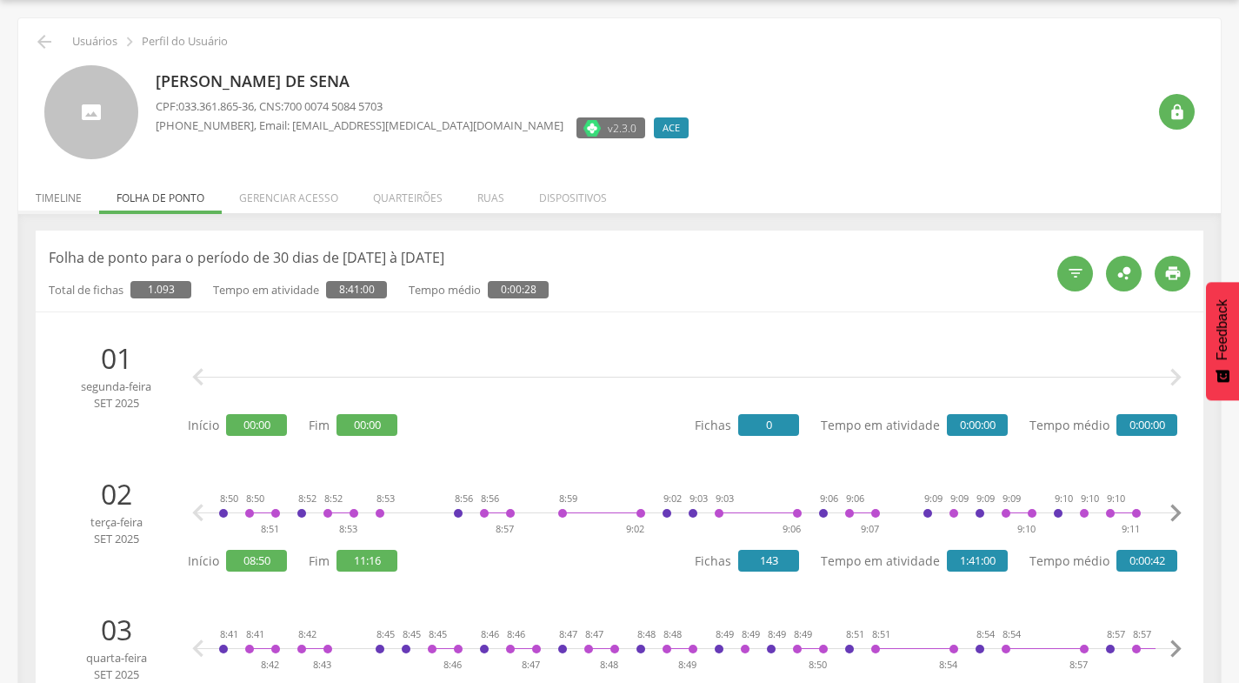
click at [65, 191] on li "Timeline" at bounding box center [58, 193] width 81 height 41
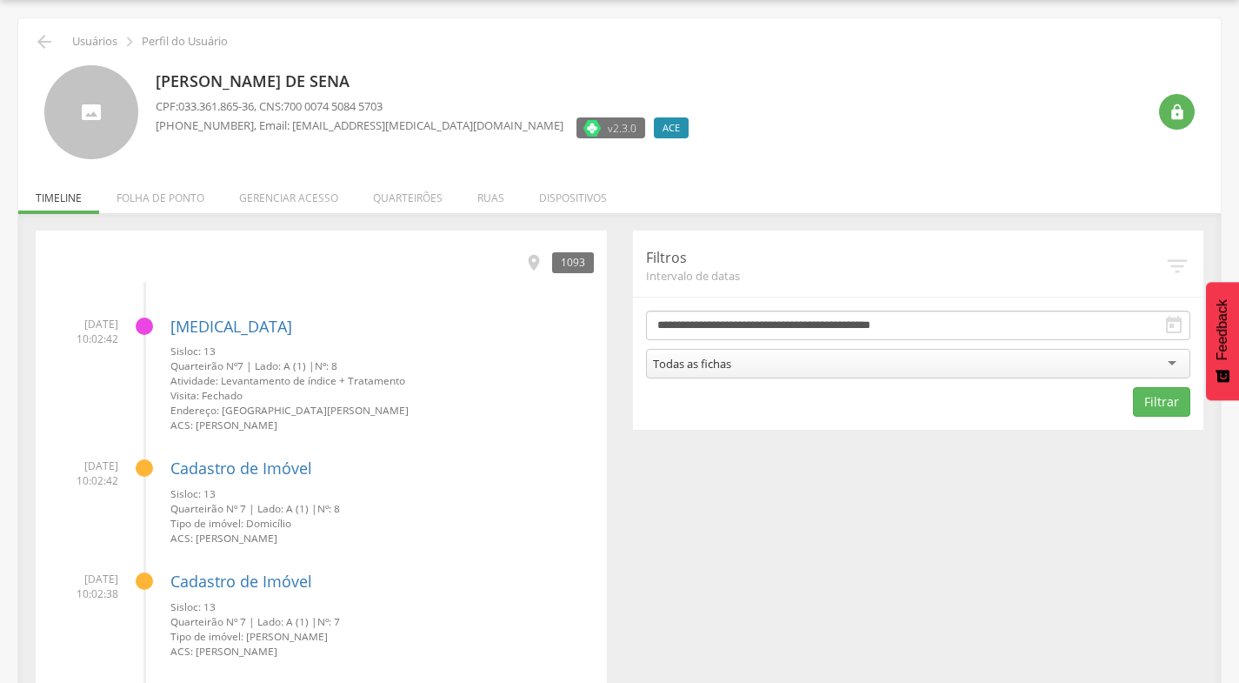
click at [1173, 364] on div "Todas as fichas" at bounding box center [918, 364] width 545 height 30
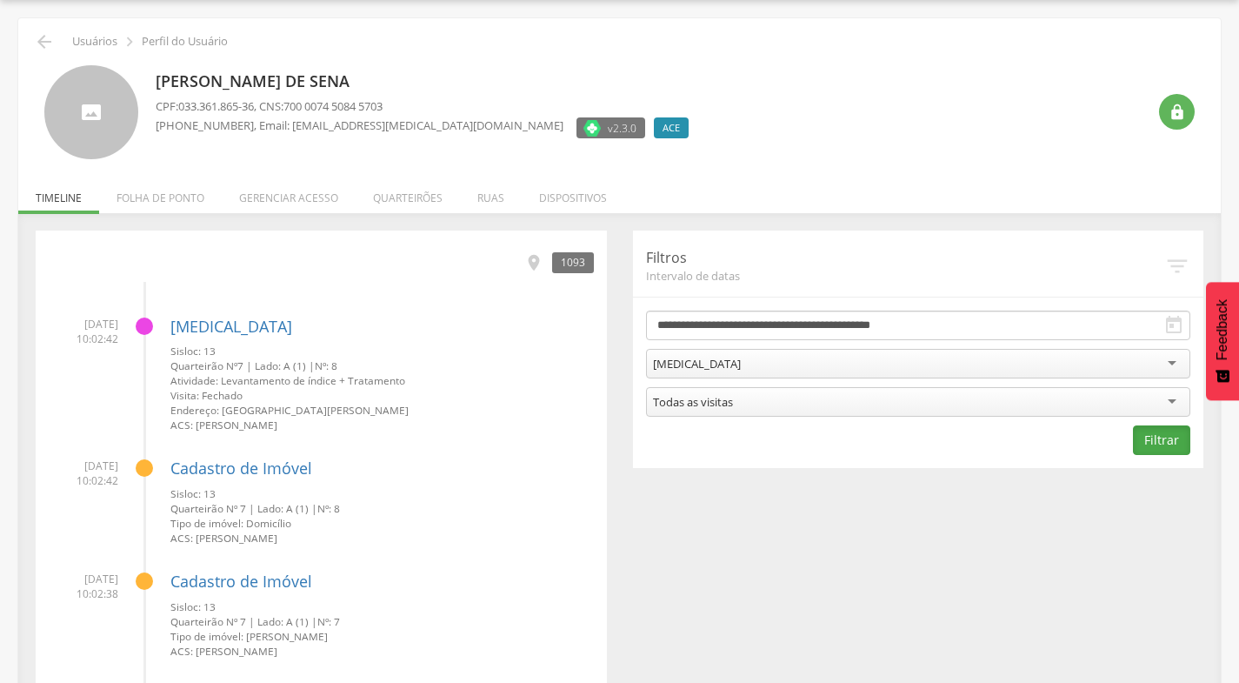
click at [1152, 440] on button "Filtrar" at bounding box center [1161, 440] width 57 height 30
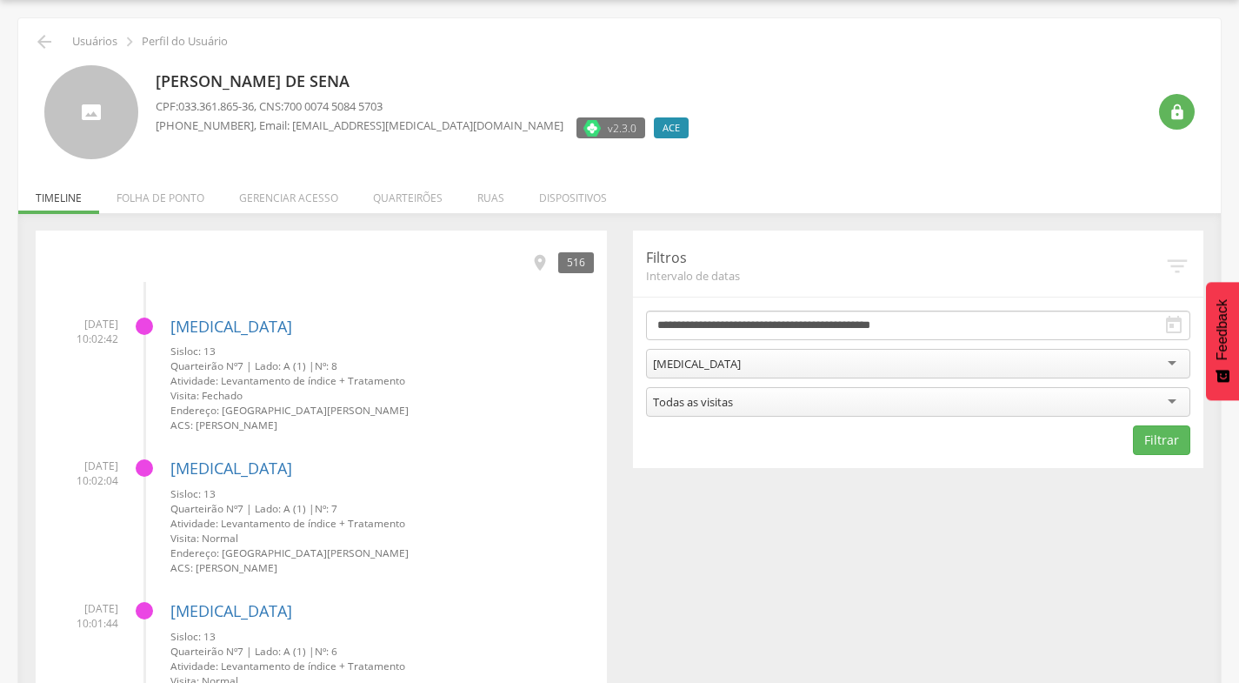
click at [397, 194] on li "Quarteirões" at bounding box center [408, 193] width 104 height 41
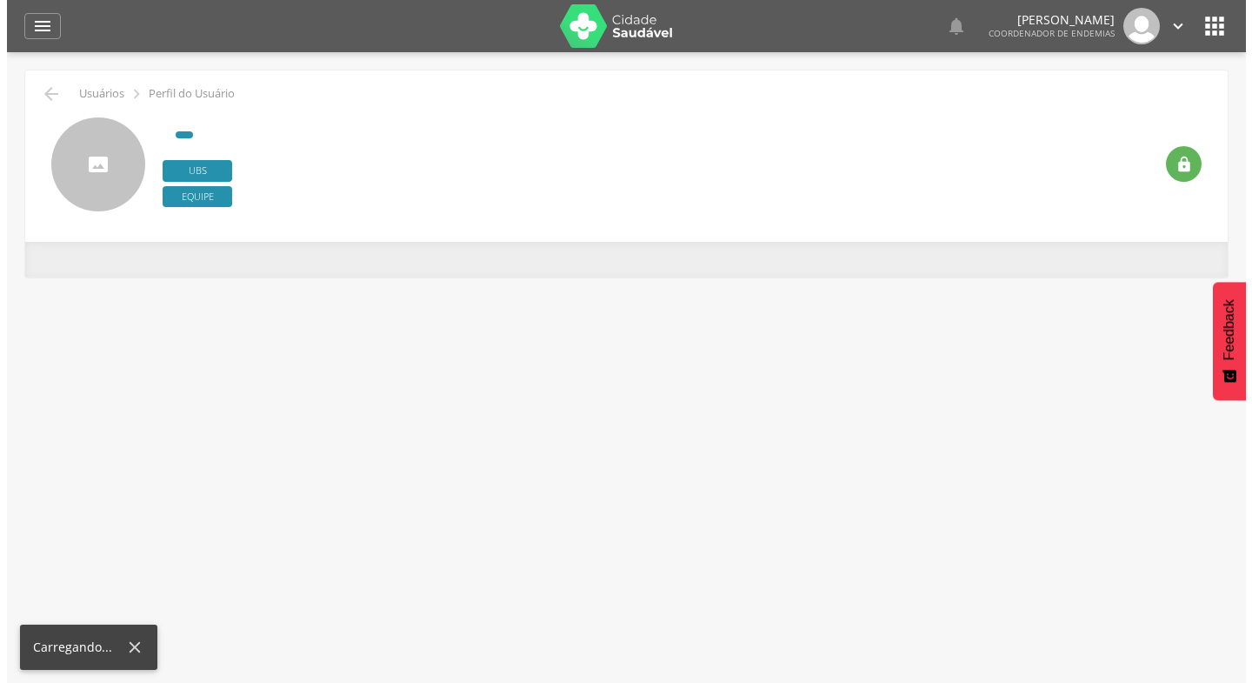
scroll to position [52, 0]
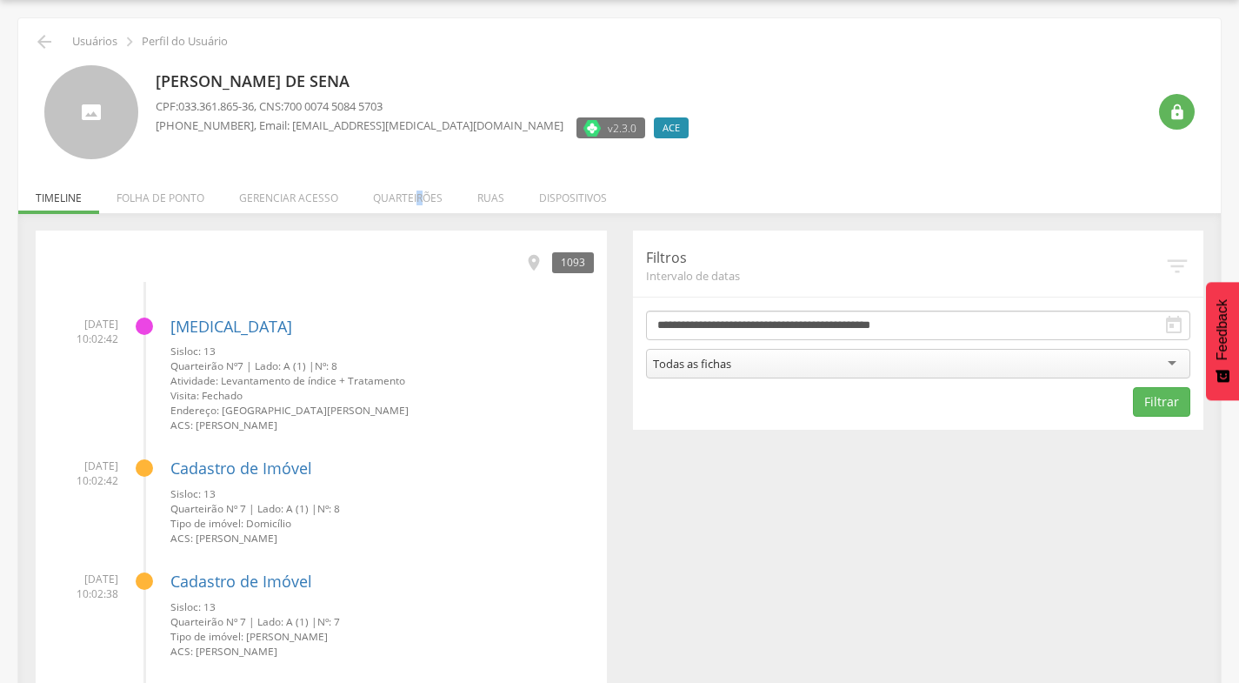
click at [415, 190] on li "Quarteirões" at bounding box center [408, 193] width 104 height 41
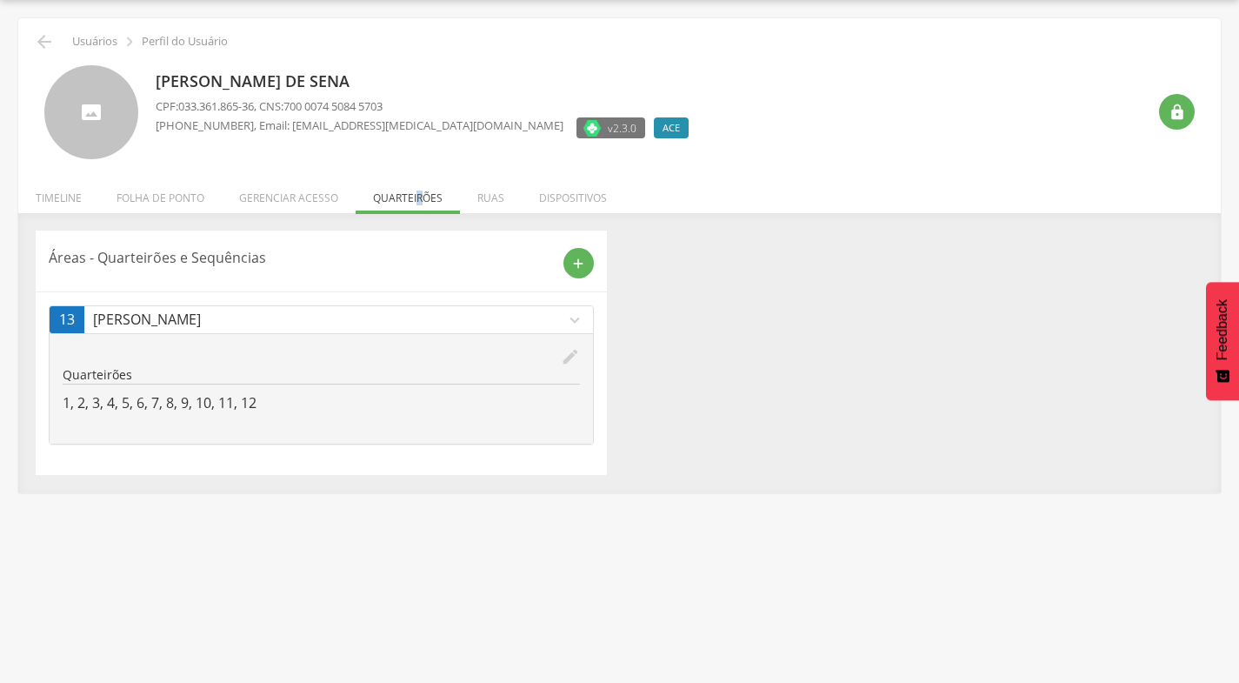
click at [572, 324] on icon "expand_more" at bounding box center [574, 320] width 19 height 19
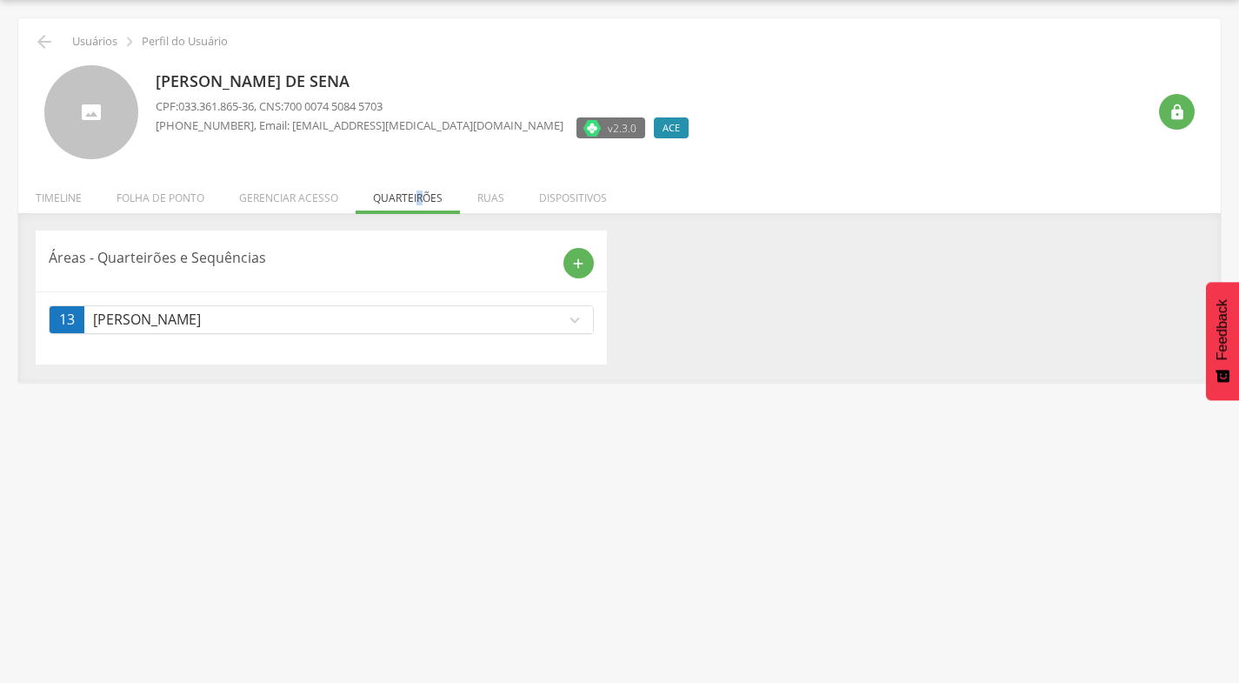
click at [573, 323] on icon "expand_more" at bounding box center [574, 320] width 19 height 19
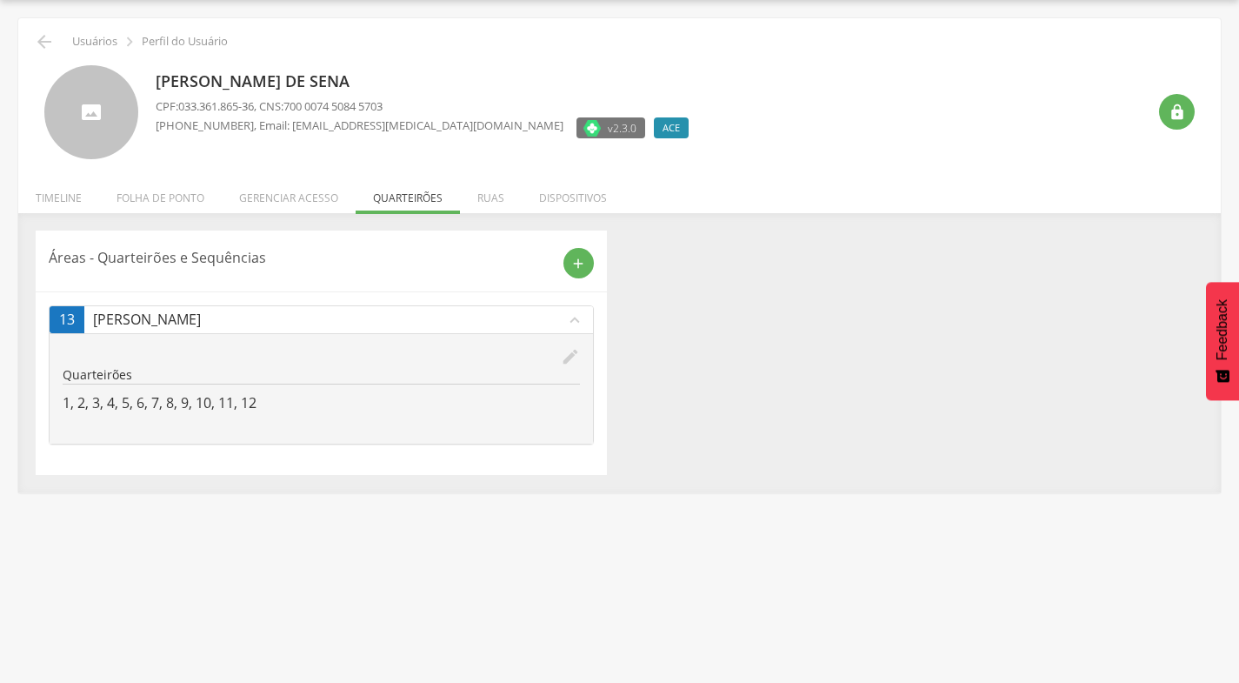
click at [579, 358] on icon "edit" at bounding box center [570, 356] width 19 height 19
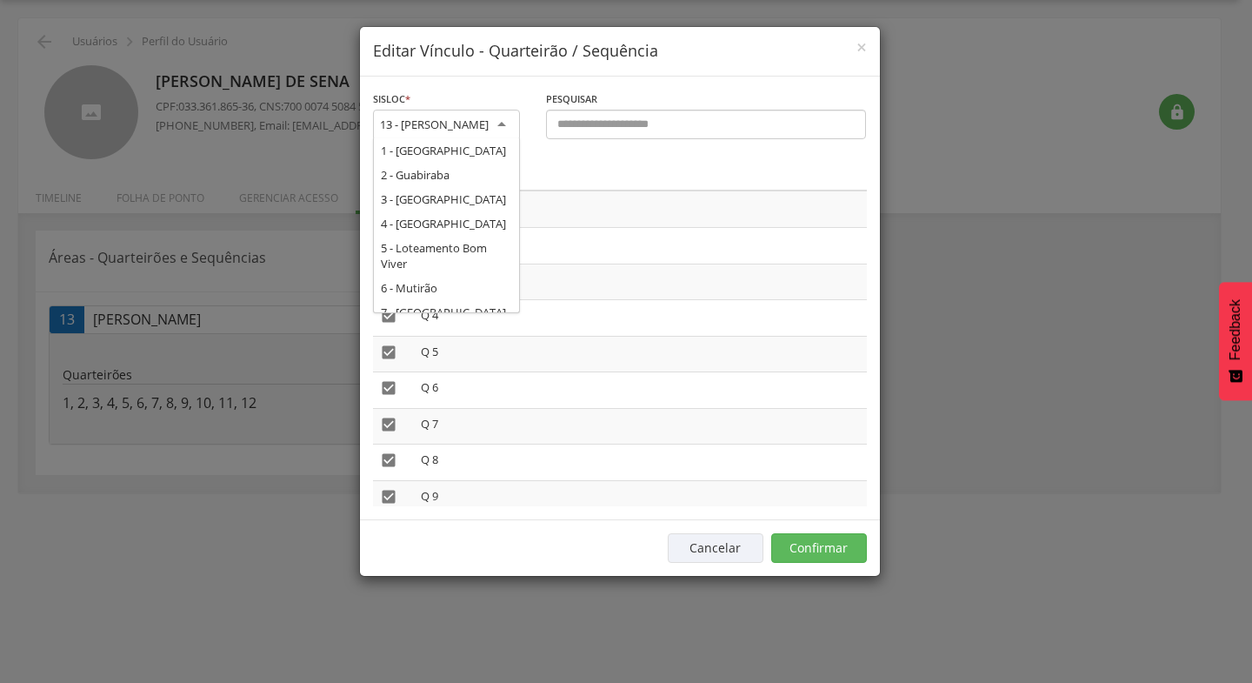
scroll to position [190, 0]
click at [501, 127] on div "13 - [PERSON_NAME]" at bounding box center [446, 125] width 147 height 31
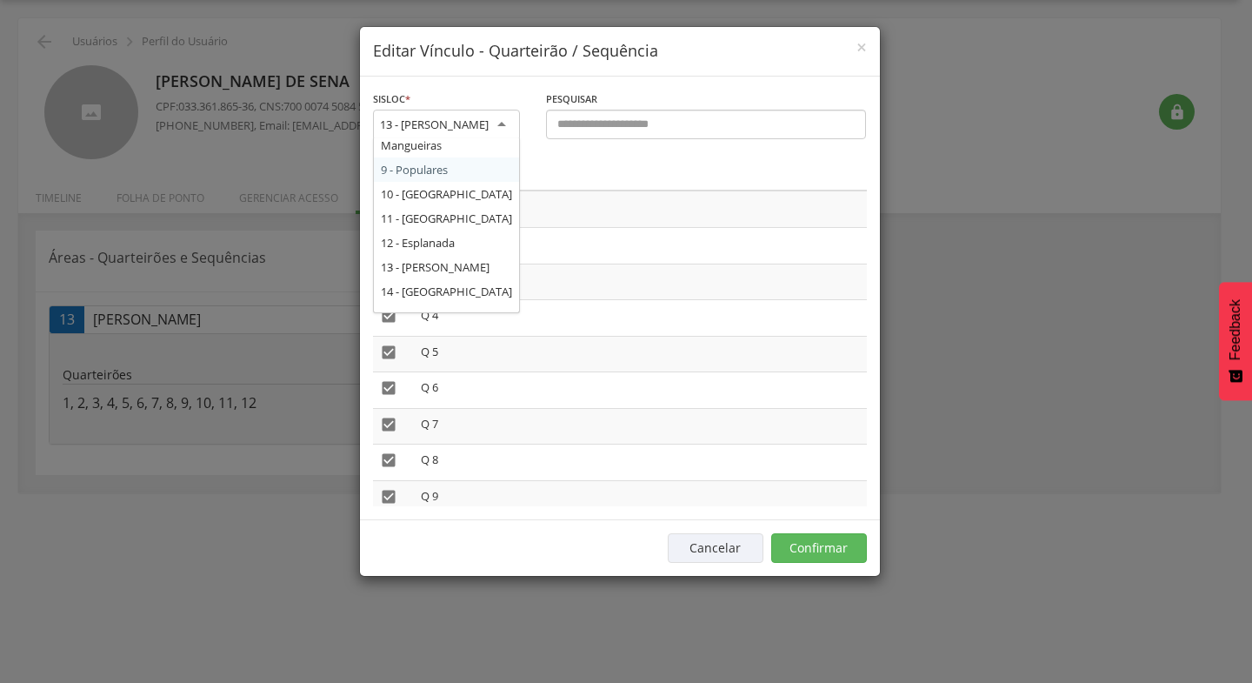
scroll to position [211, 0]
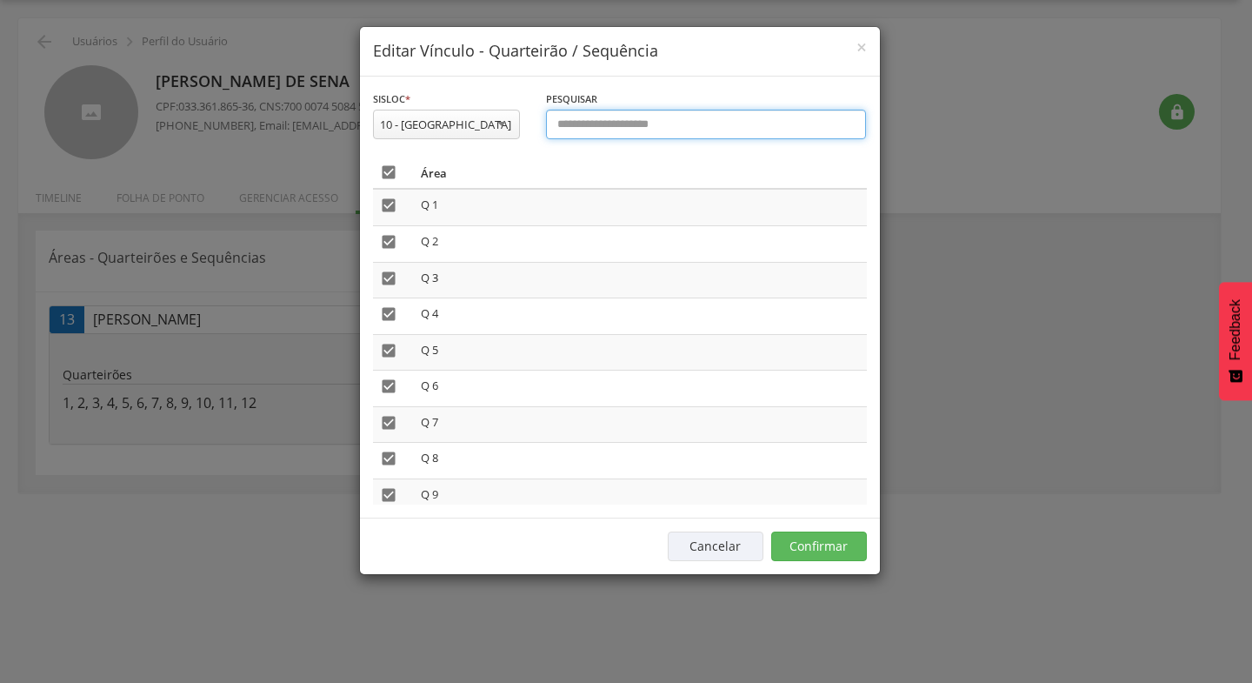
click at [598, 129] on input "text" at bounding box center [706, 125] width 321 height 30
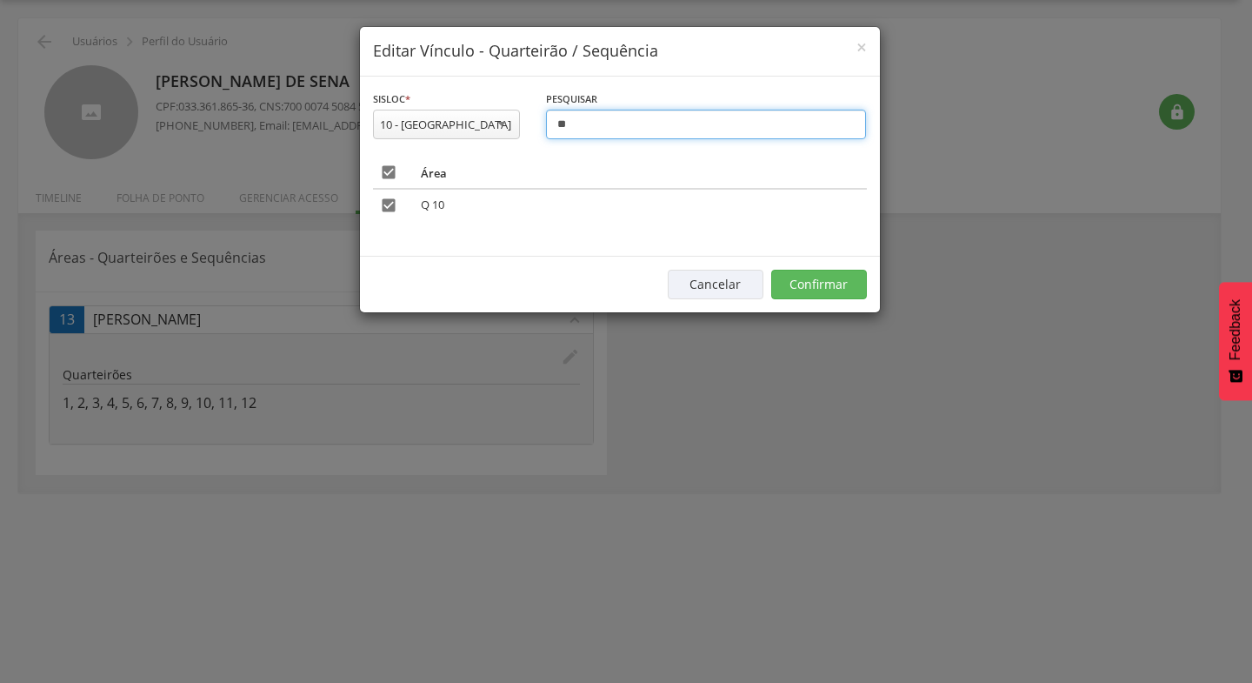
type input "*"
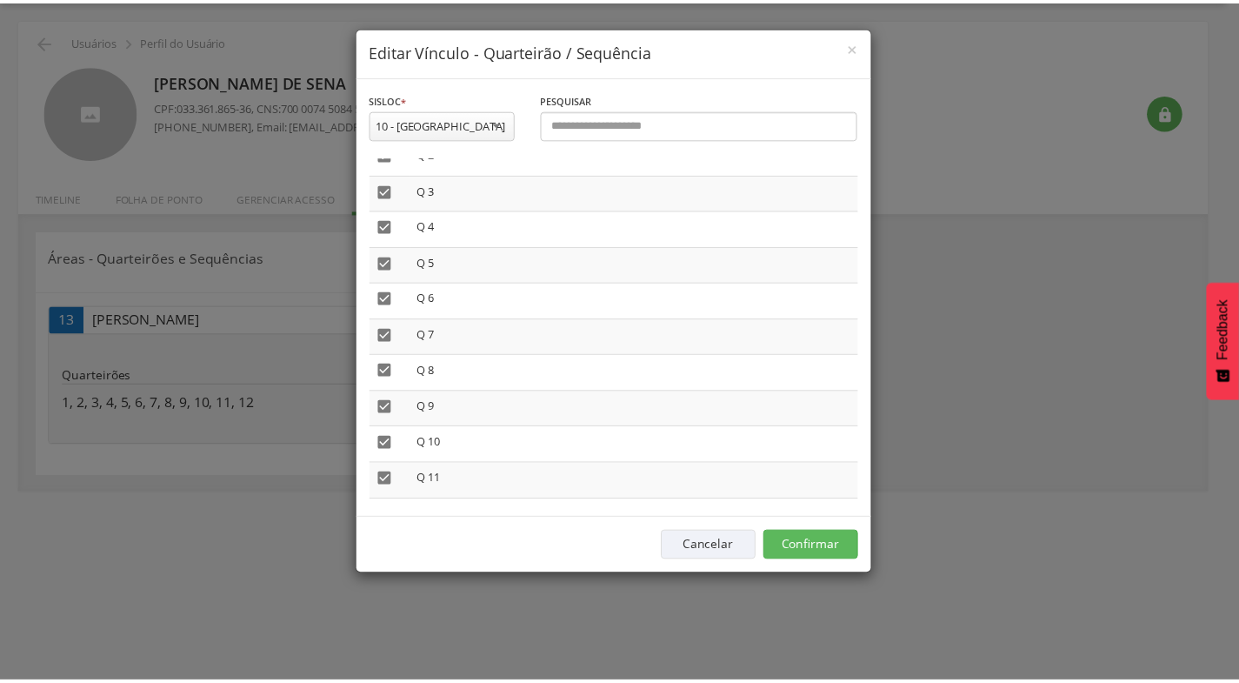
scroll to position [136, 0]
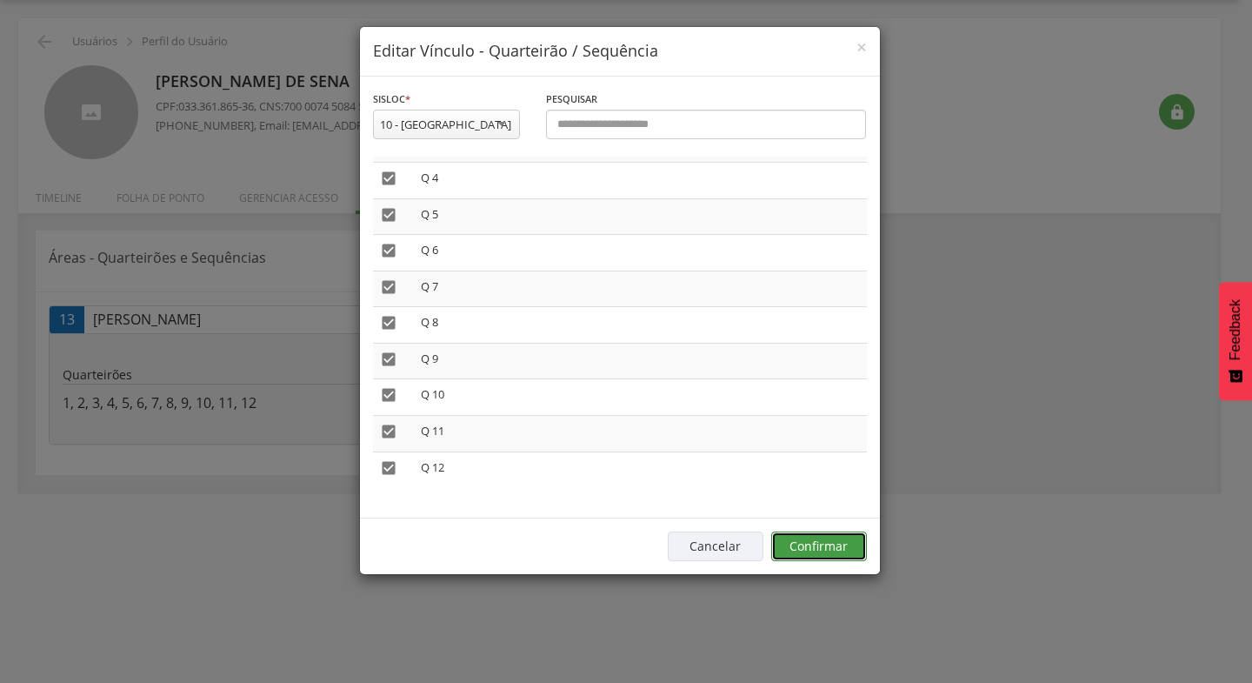
click at [817, 542] on button "Confirmar" at bounding box center [819, 546] width 96 height 30
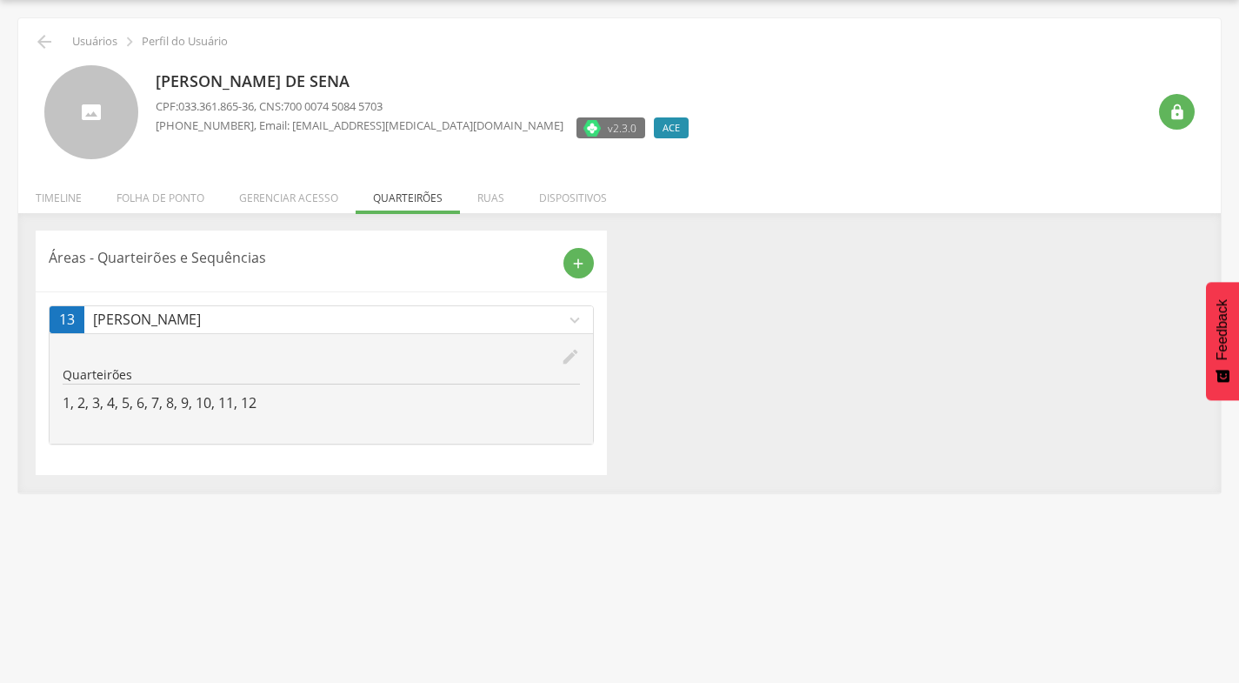
click at [303, 82] on p "[PERSON_NAME] de Sena" at bounding box center [427, 81] width 542 height 23
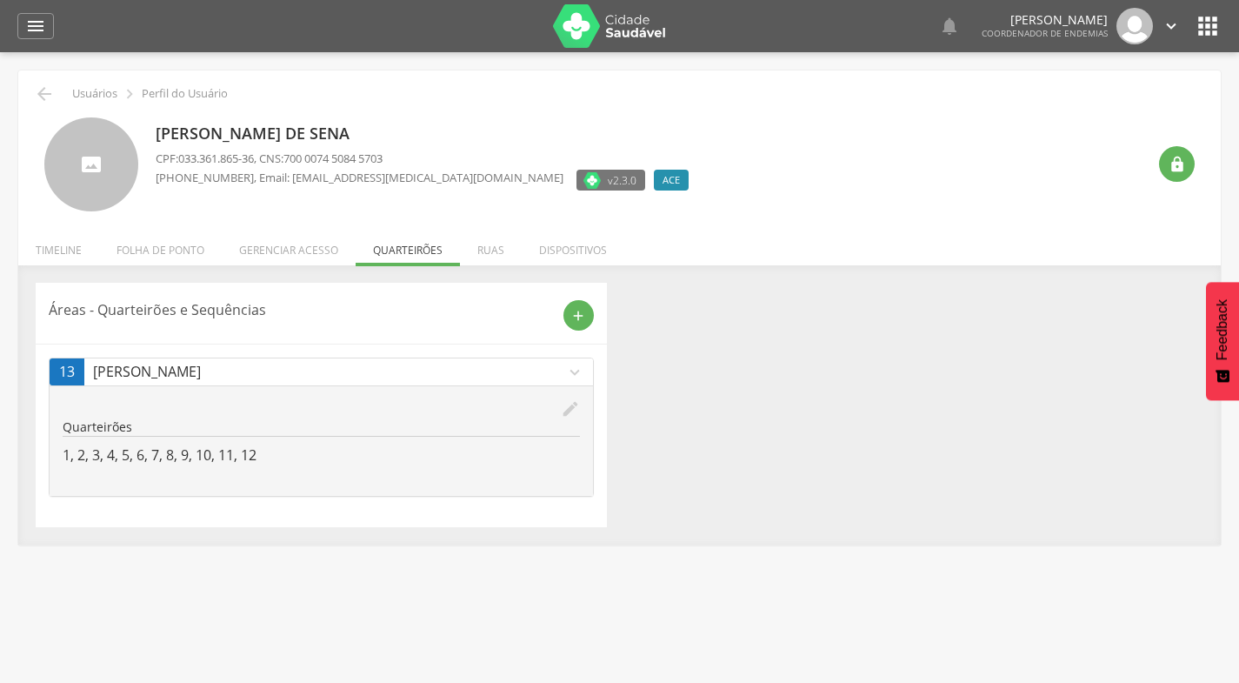
click at [1214, 23] on icon "" at bounding box center [1208, 26] width 28 height 28
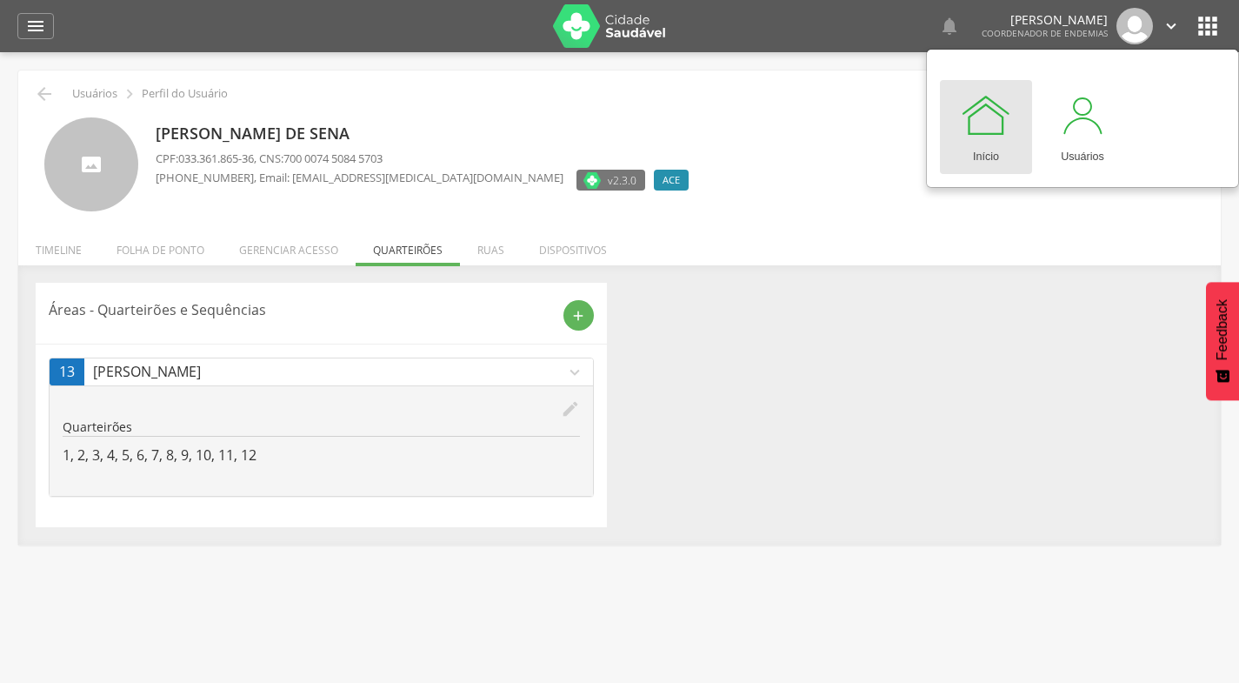
click at [976, 111] on div at bounding box center [986, 115] width 52 height 52
click at [37, 26] on icon "" at bounding box center [35, 26] width 21 height 21
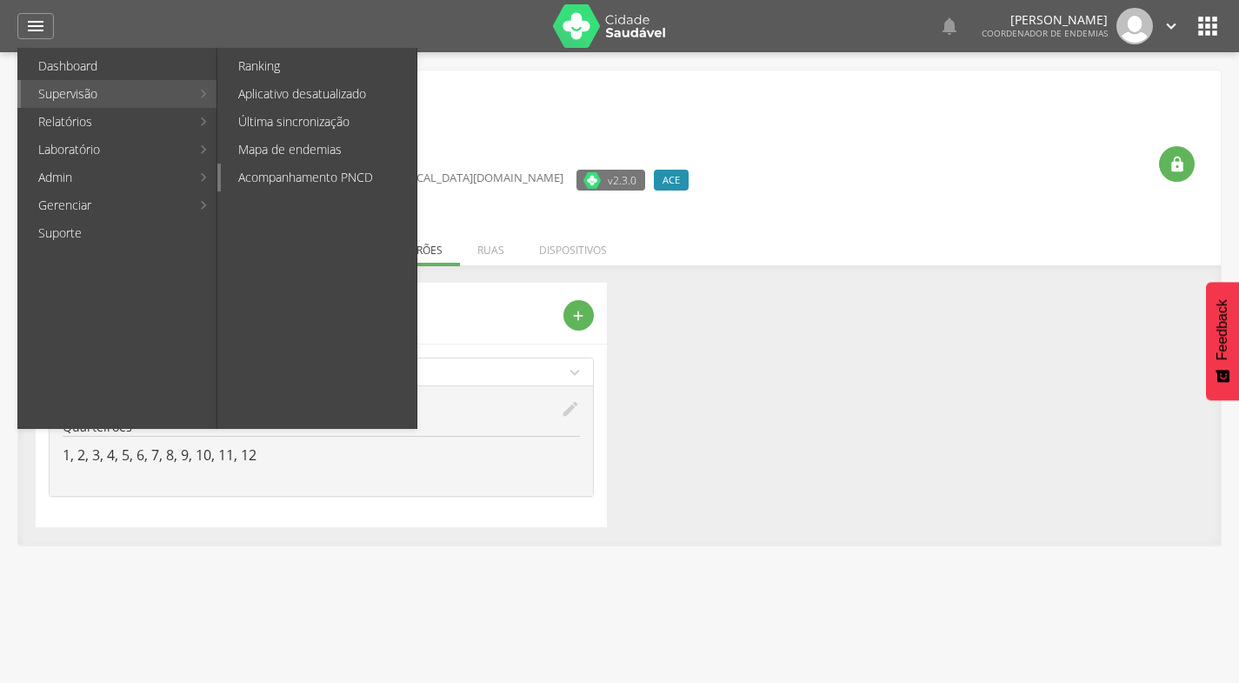
click at [264, 177] on link "Acompanhamento PNCD" at bounding box center [319, 178] width 196 height 28
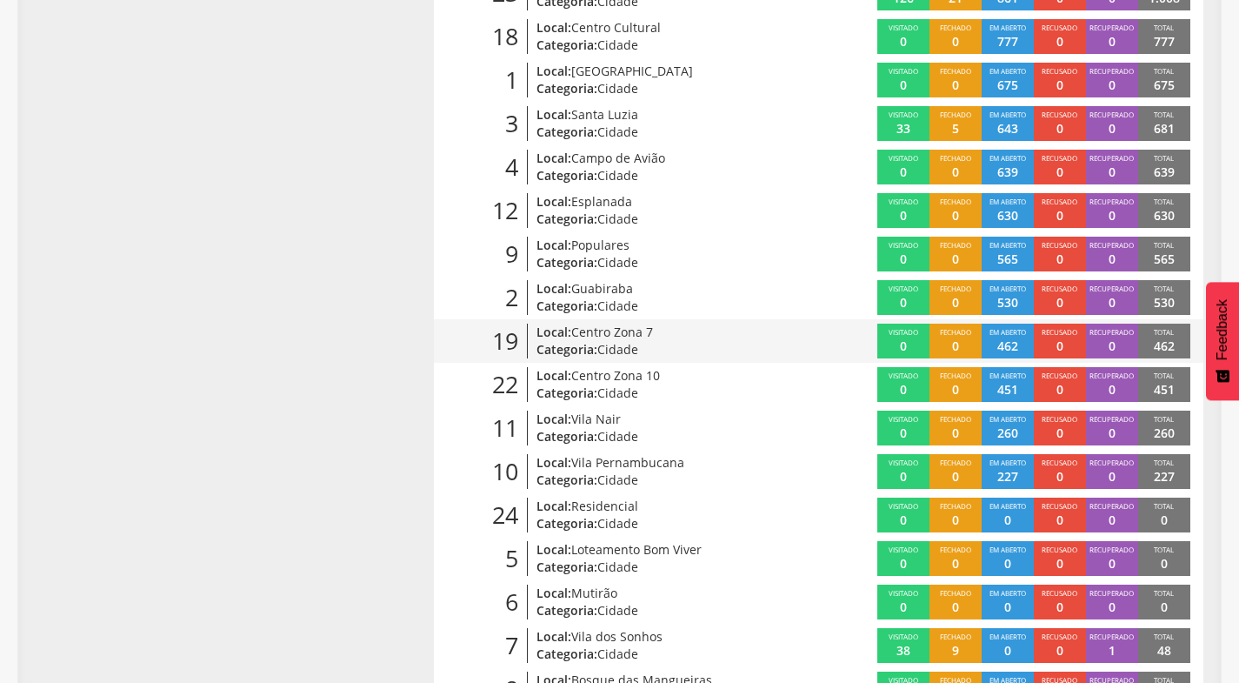
scroll to position [522, 0]
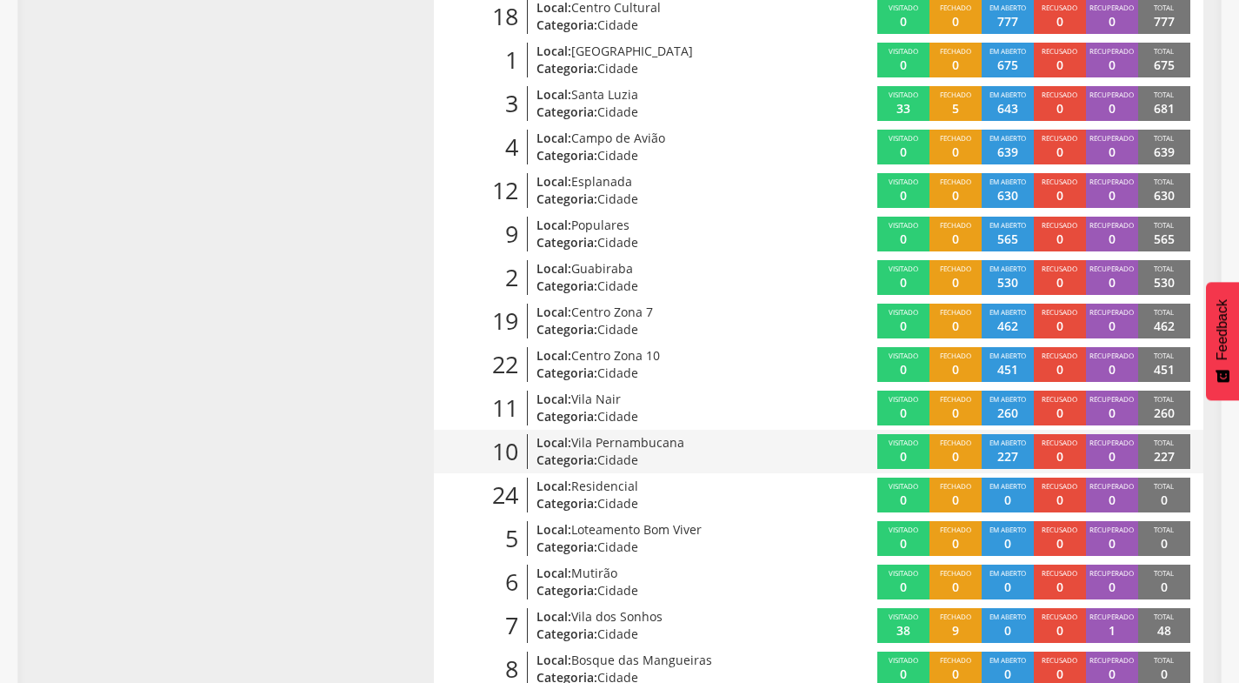
click at [598, 444] on span "Vila Pernambucana" at bounding box center [627, 442] width 113 height 17
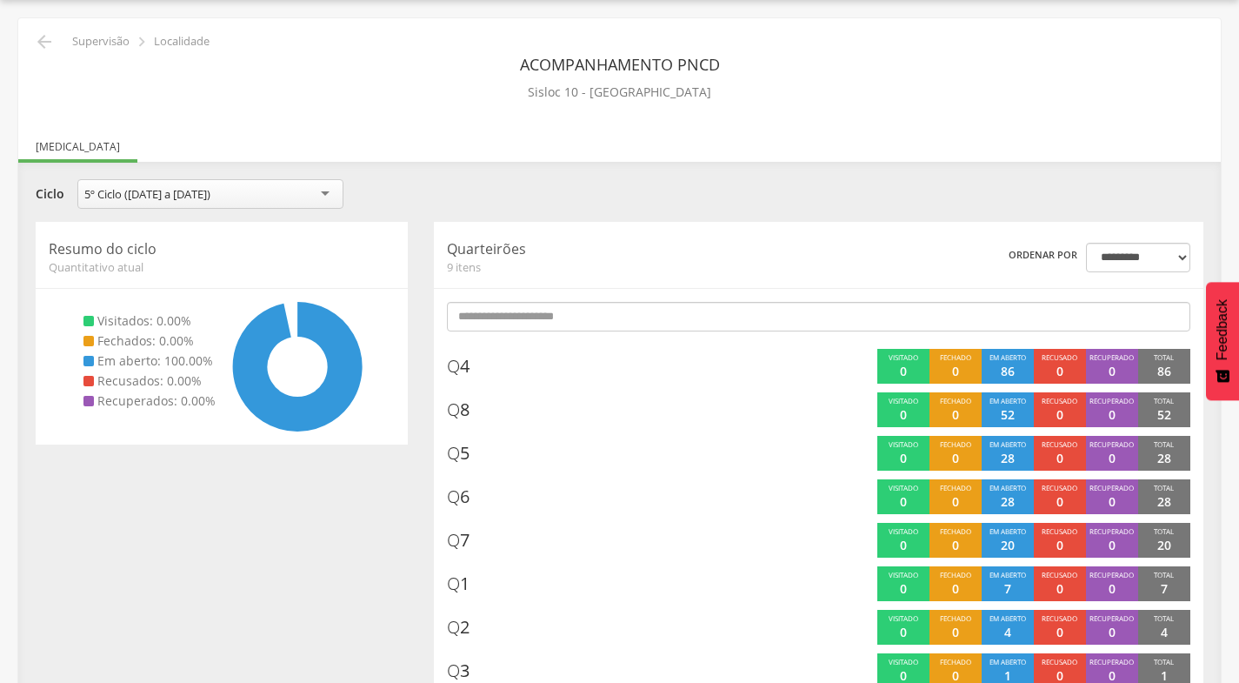
scroll to position [137, 0]
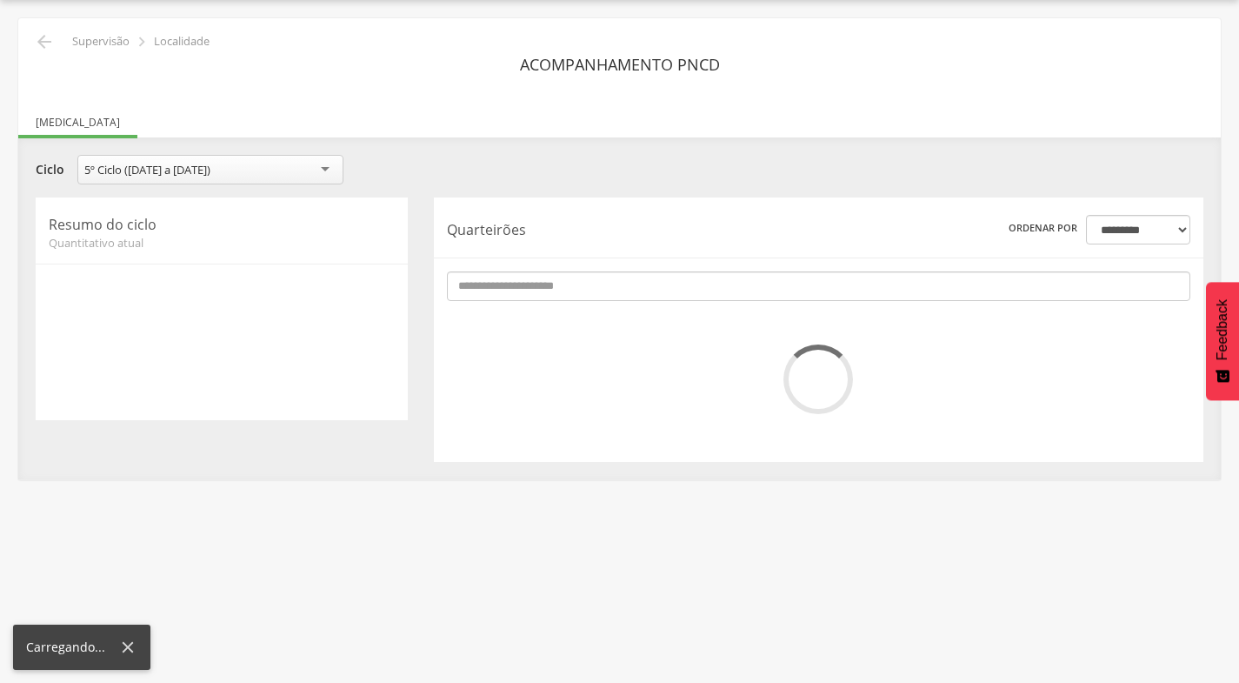
scroll to position [137, 0]
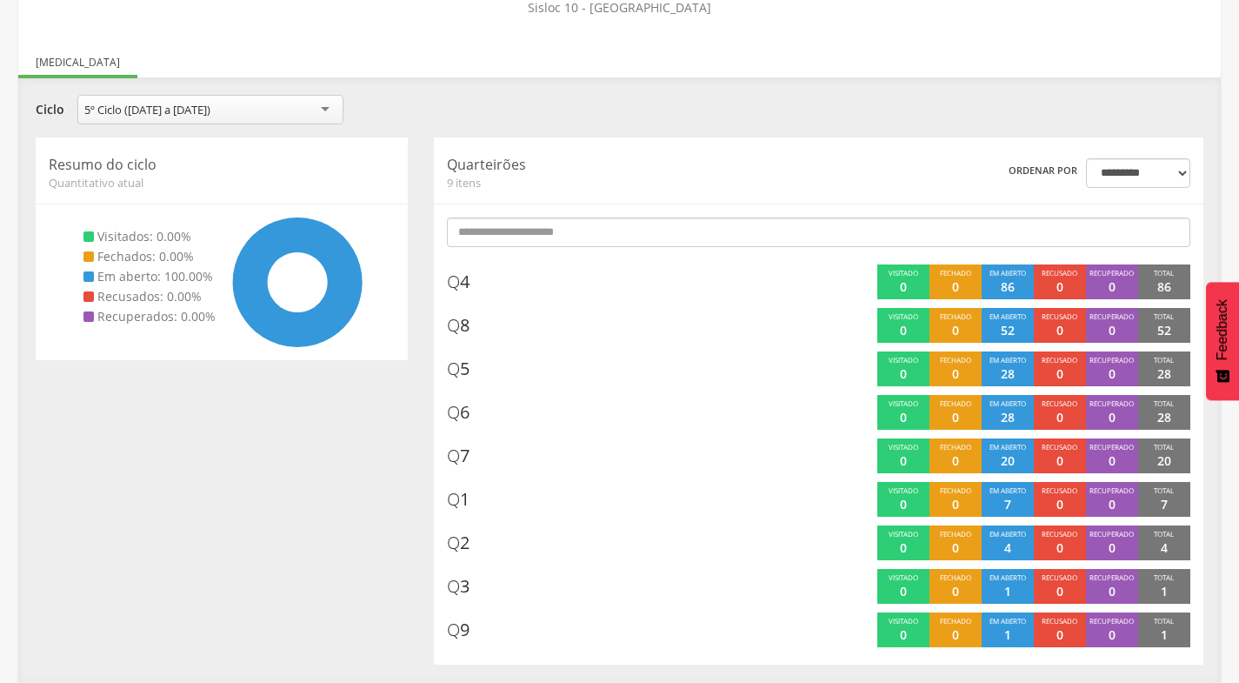
click at [325, 109] on div "5º Ciclo ([DATE] a [DATE])" at bounding box center [210, 110] width 266 height 30
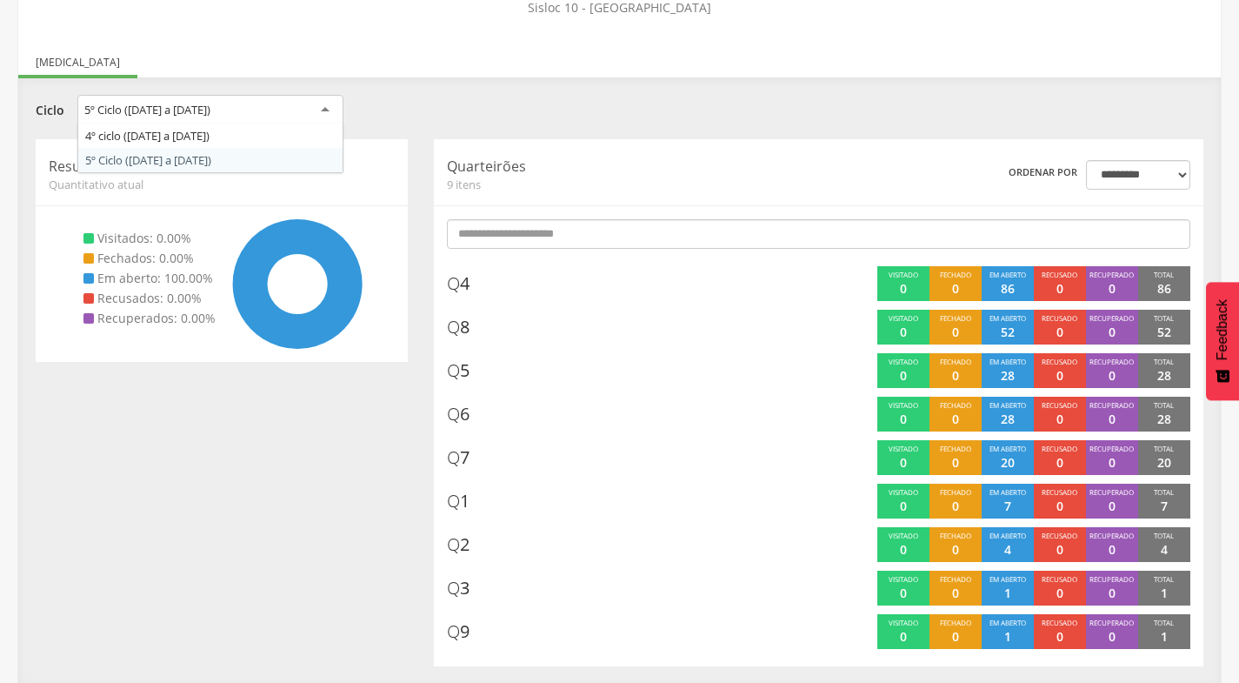
click at [214, 155] on section "**********" at bounding box center [620, 380] width 1168 height 571
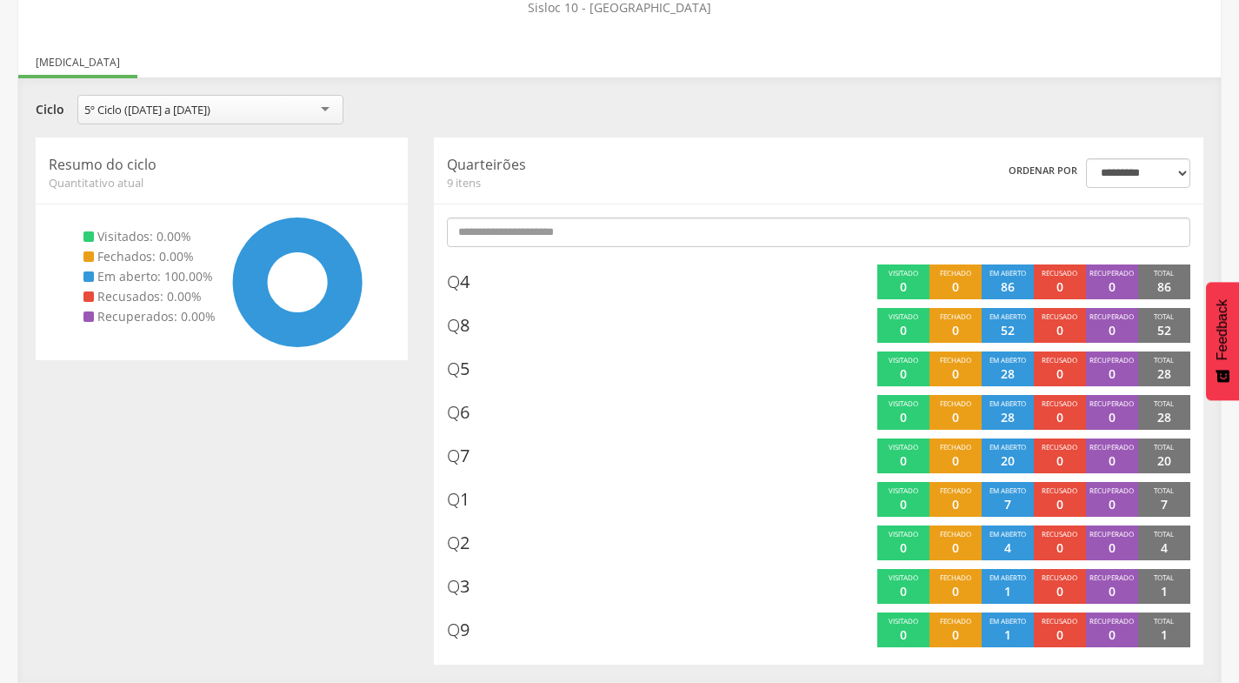
click at [1213, 53] on div "**********" at bounding box center [619, 308] width 1203 height 748
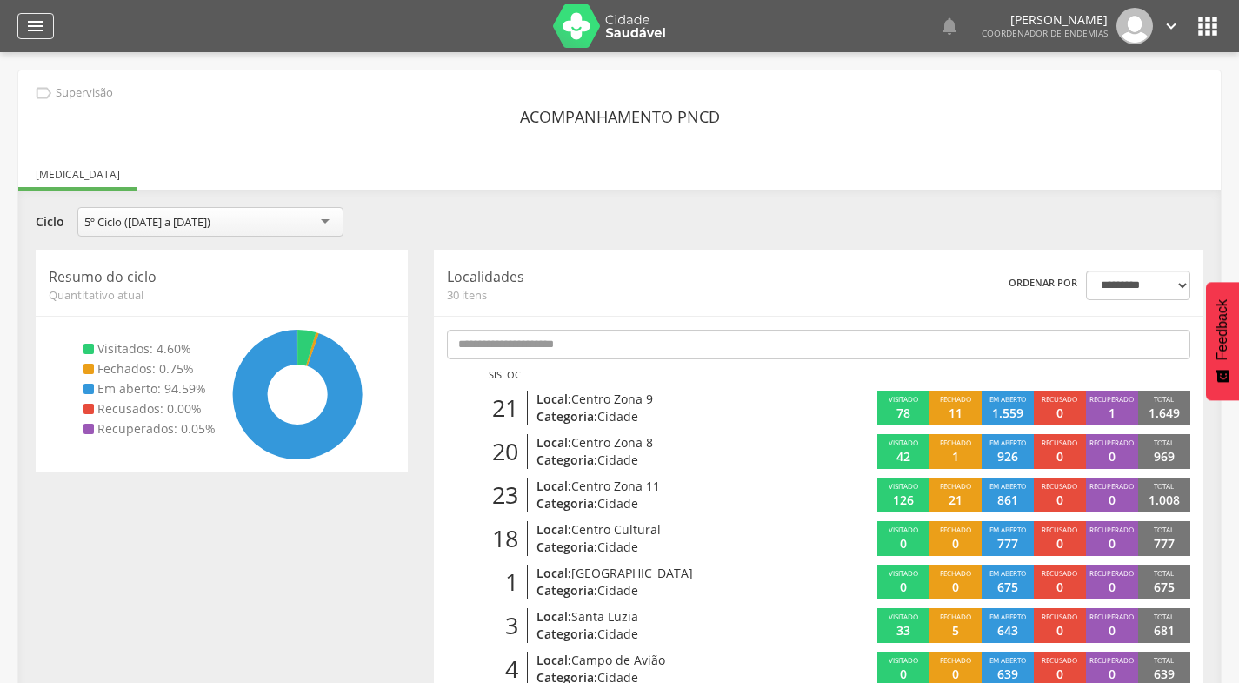
click at [36, 21] on icon "" at bounding box center [35, 26] width 21 height 21
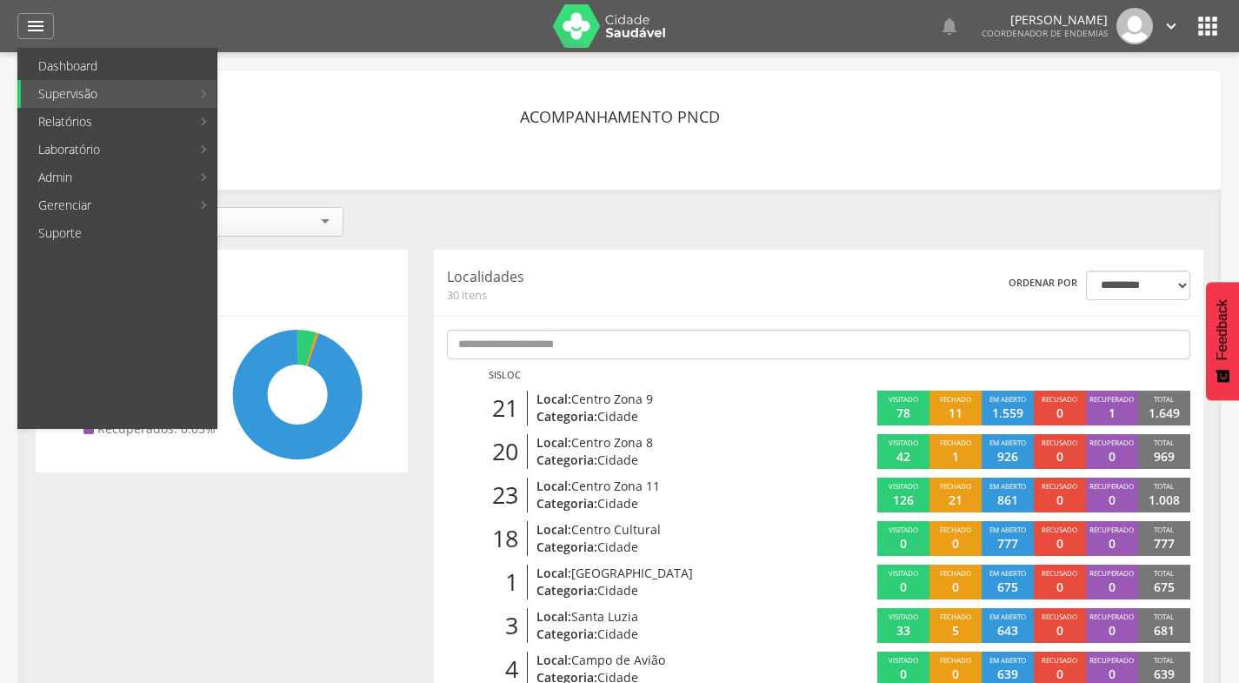
click at [282, 66] on link "Mapeamento de quadras" at bounding box center [319, 66] width 196 height 28
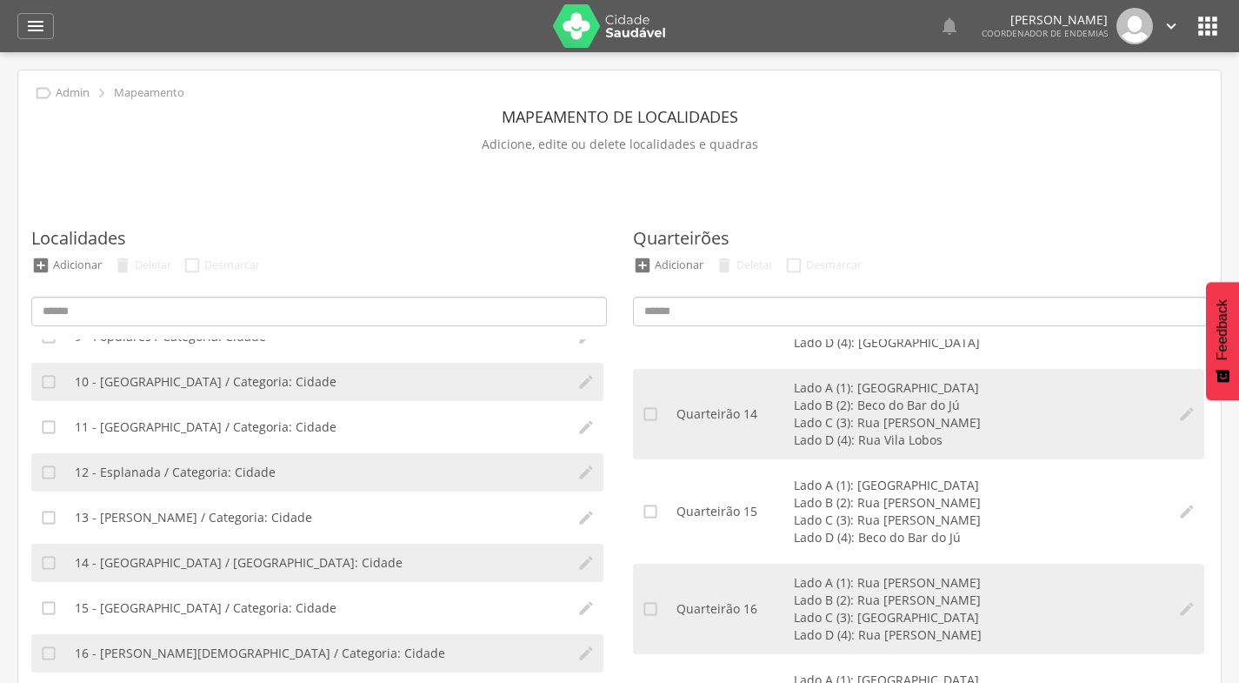
scroll to position [381, 0]
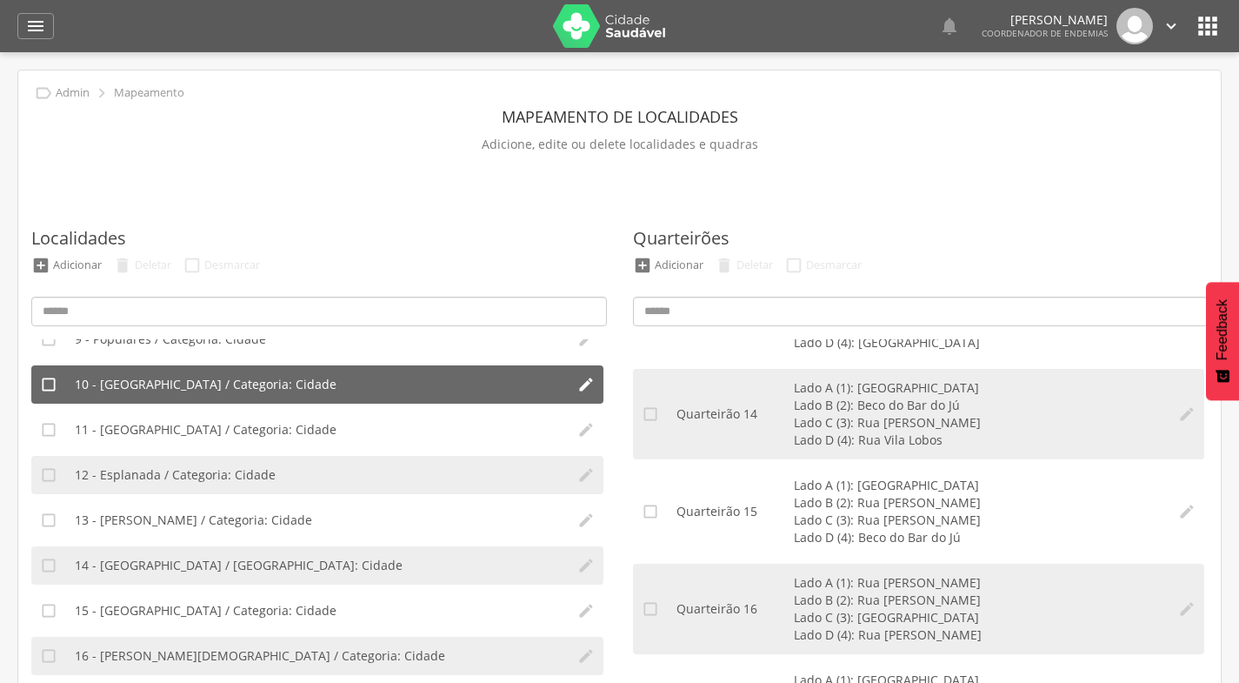
click at [217, 379] on span "10 - [GEOGRAPHIC_DATA] / Categoria: Cidade" at bounding box center [206, 384] width 262 height 17
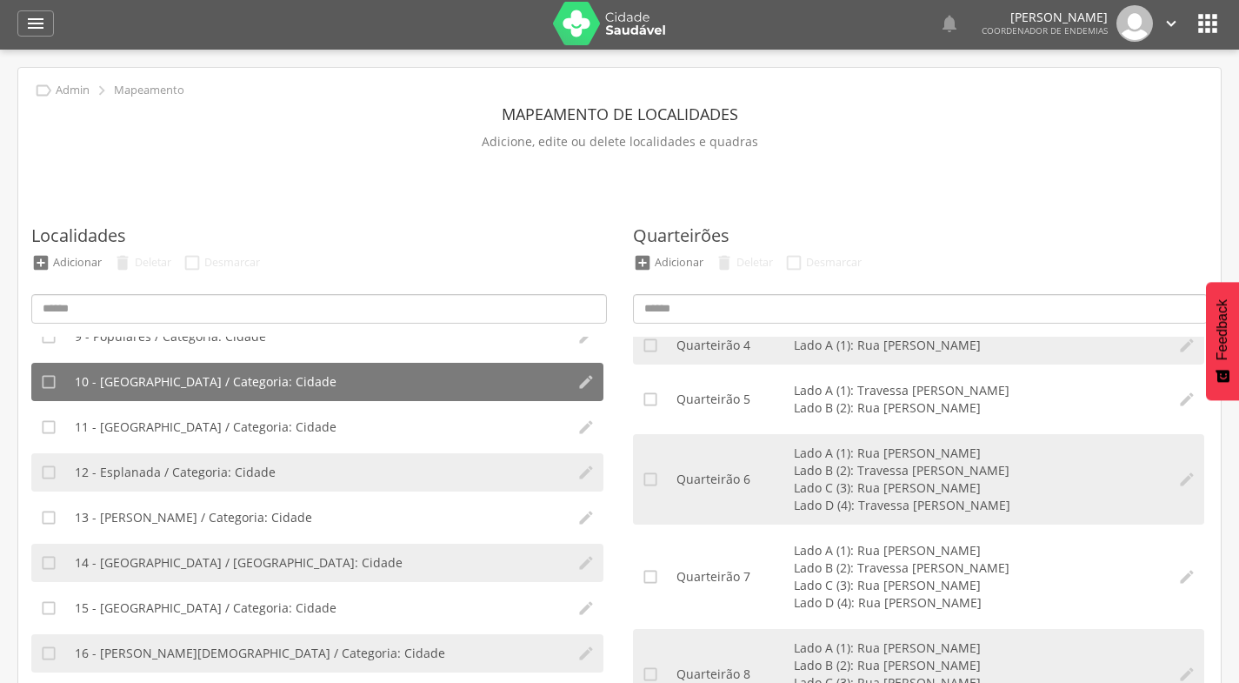
scroll to position [0, 0]
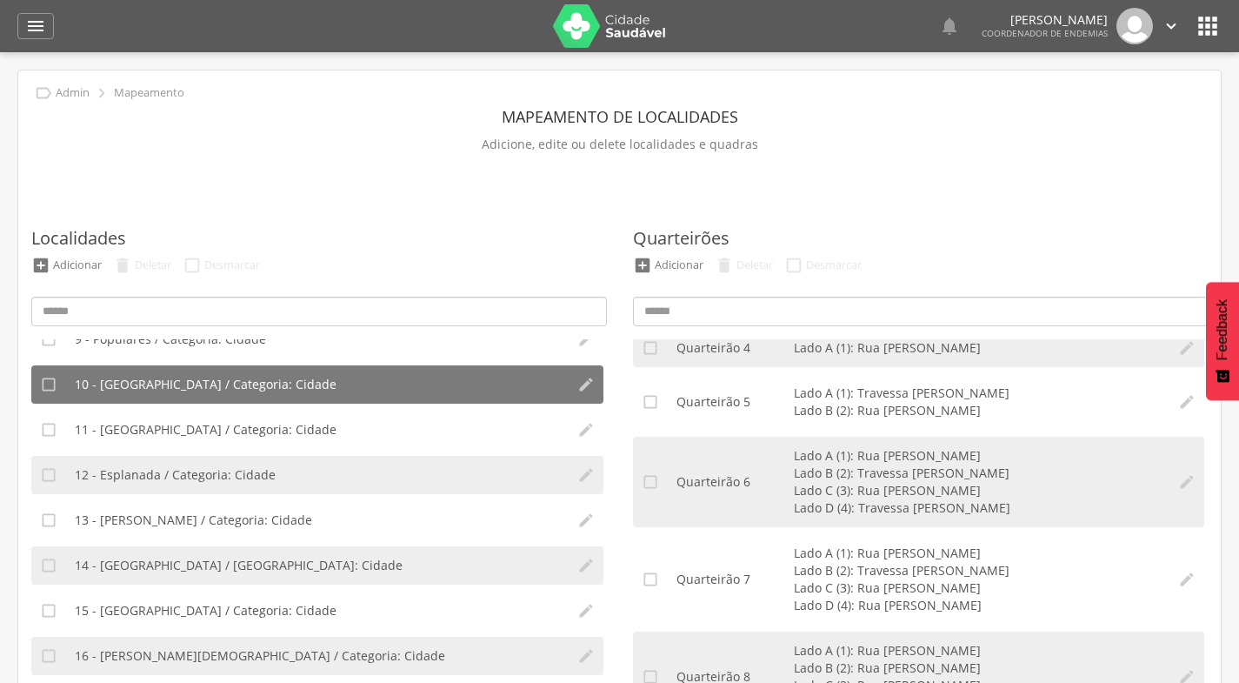
click at [1208, 27] on icon "" at bounding box center [1208, 26] width 28 height 28
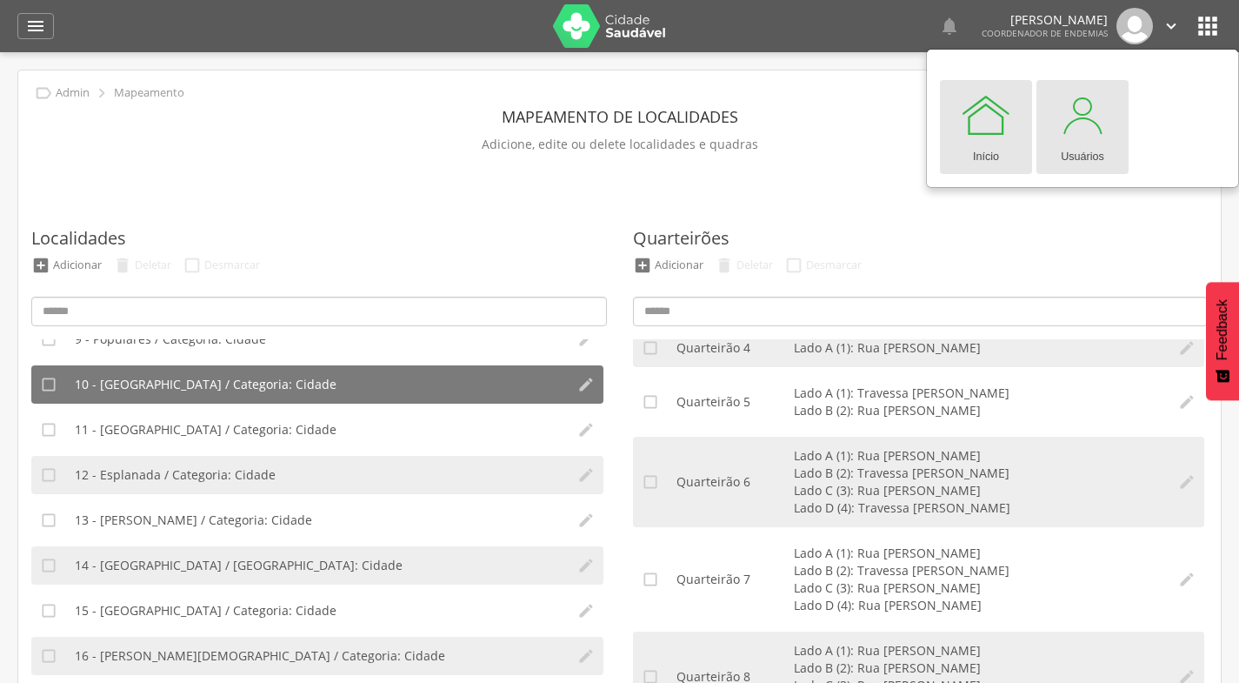
click at [1090, 147] on div "Usuários" at bounding box center [1082, 153] width 43 height 24
